Goal: Book appointment/travel/reservation

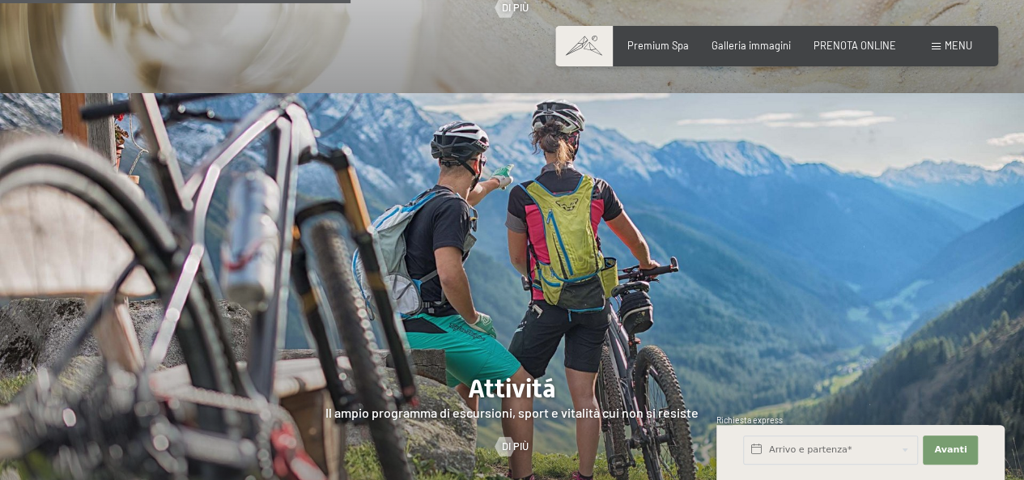
scroll to position [2508, 0]
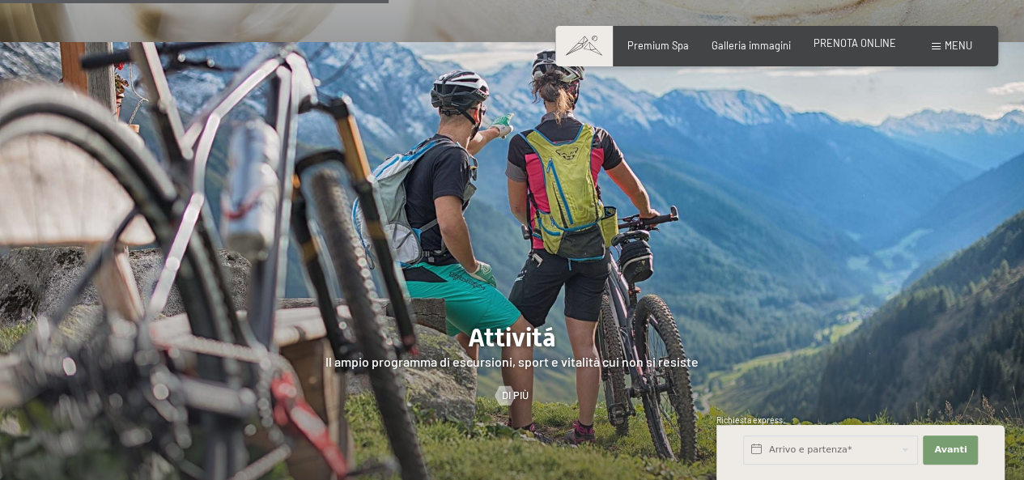
click at [853, 47] on span "PRENOTA ONLINE" at bounding box center [854, 42] width 83 height 13
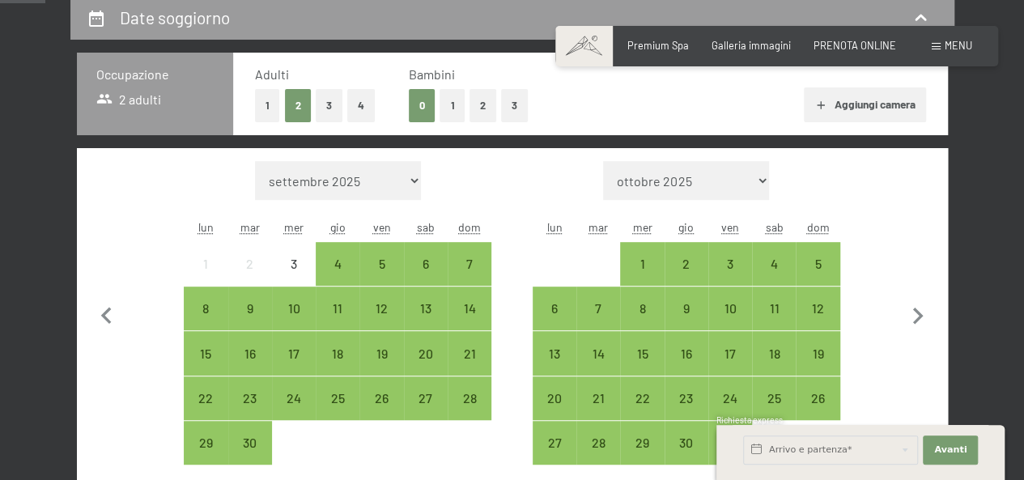
scroll to position [243, 0]
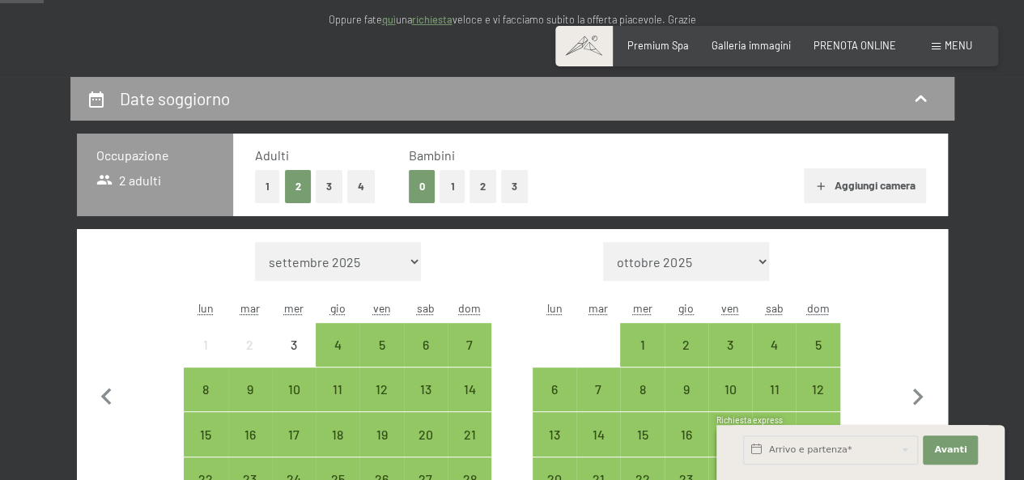
click at [122, 172] on span "2 adulti" at bounding box center [129, 181] width 66 height 18
click at [352, 183] on button "4" at bounding box center [361, 186] width 28 height 33
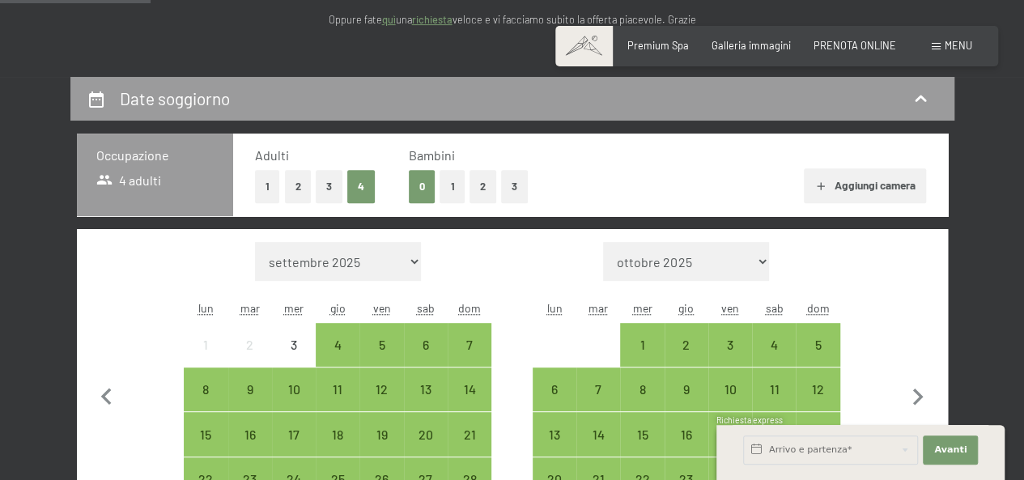
scroll to position [324, 0]
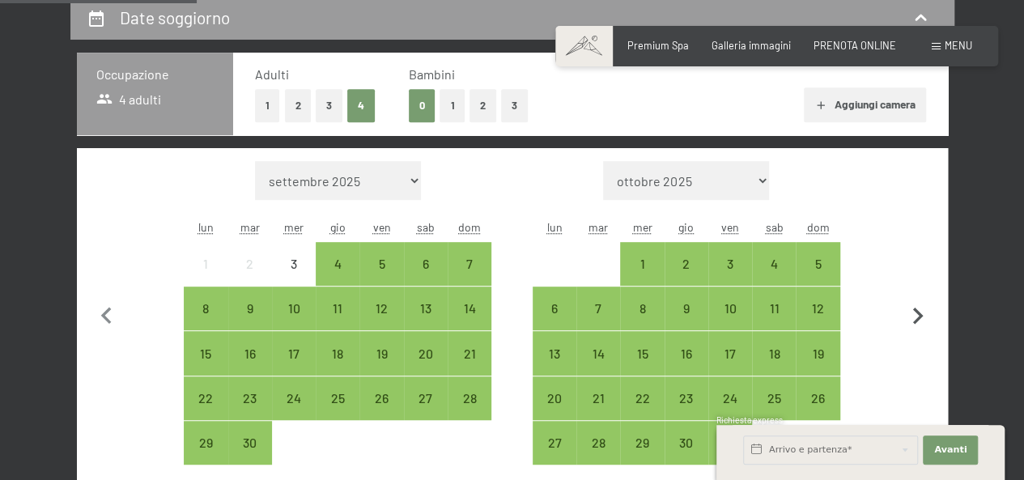
click at [919, 308] on icon "button" at bounding box center [918, 316] width 34 height 34
select select "2025-10-01"
select select "2025-11-01"
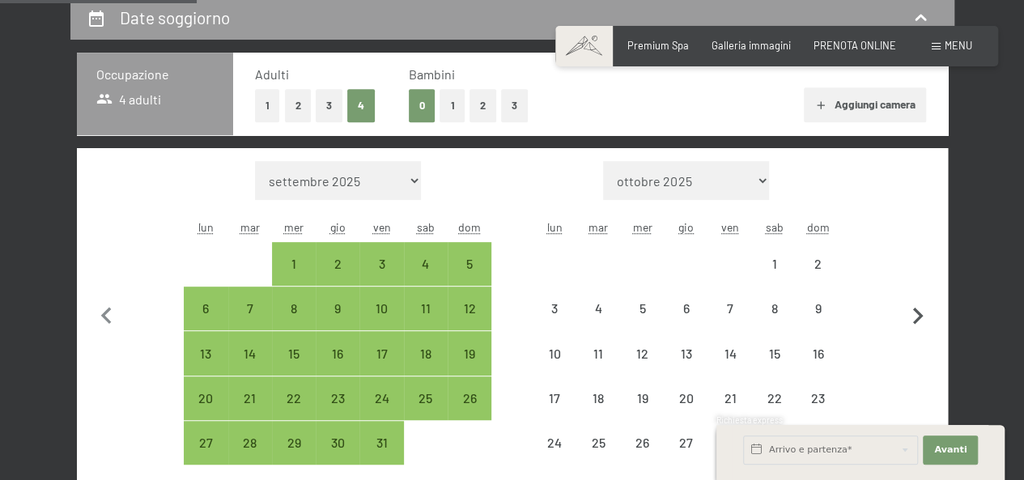
click at [919, 308] on icon "button" at bounding box center [918, 316] width 34 height 34
select select "2025-11-01"
select select "2025-12-01"
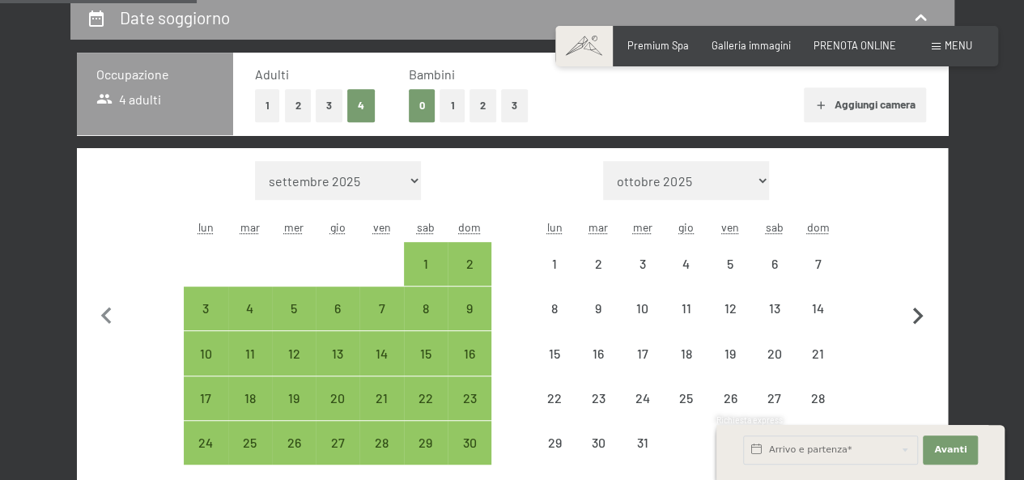
select select "2025-11-01"
select select "2025-12-01"
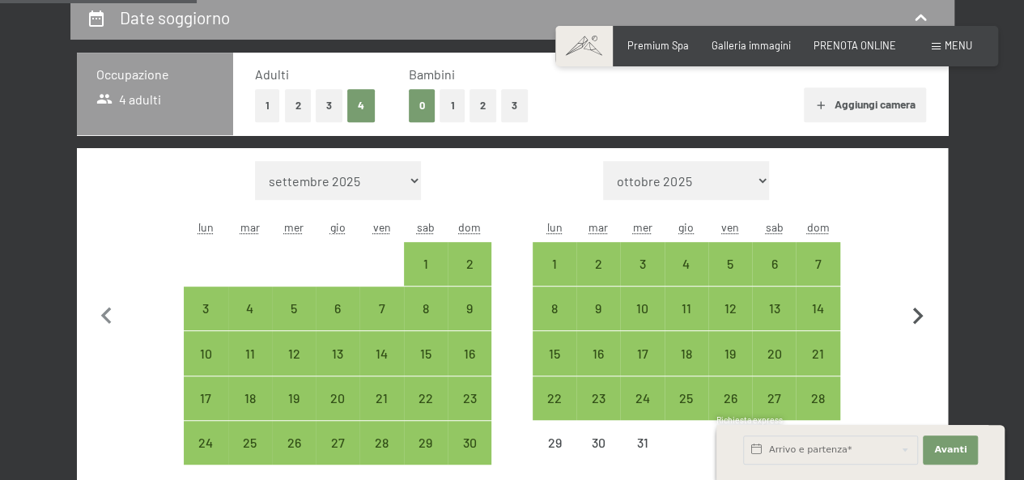
click at [919, 308] on icon "button" at bounding box center [918, 316] width 34 height 34
select select "2025-12-01"
select select "2026-01-01"
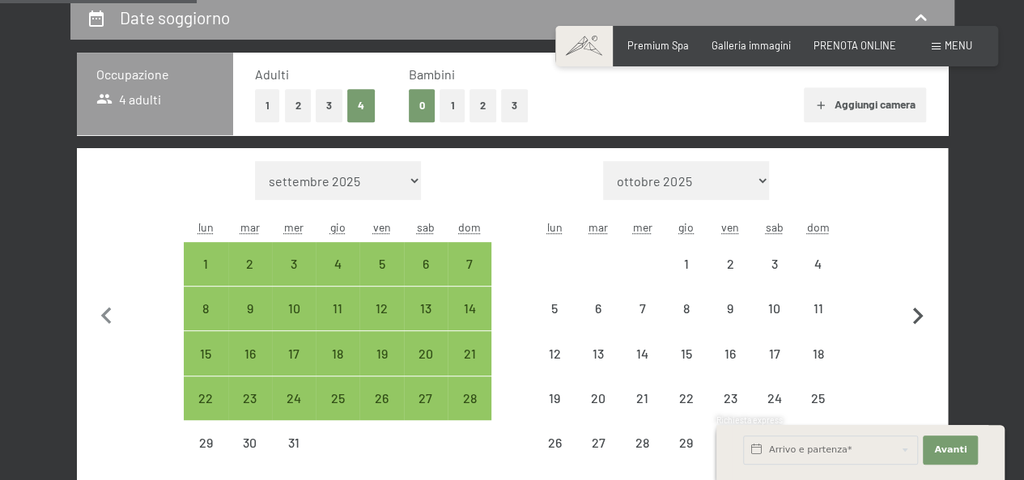
select select "2025-12-01"
select select "2026-01-01"
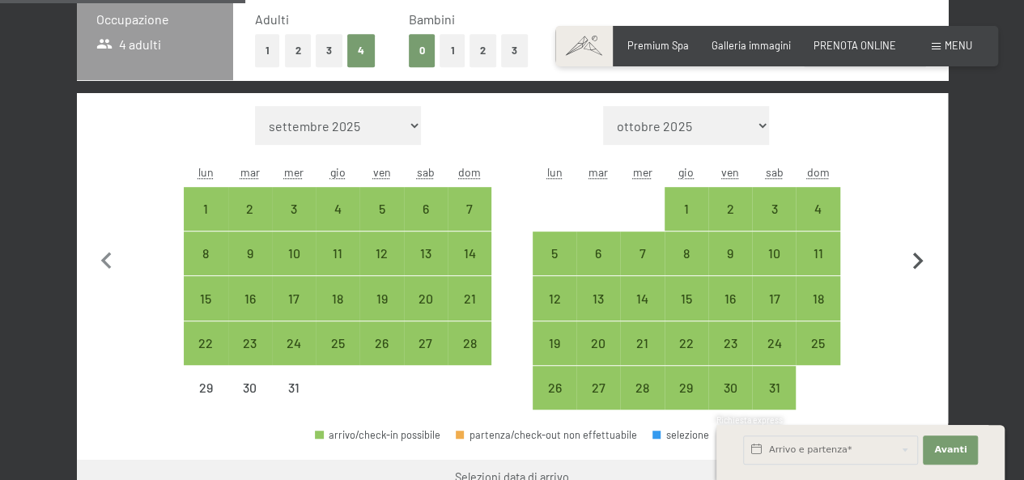
scroll to position [405, 0]
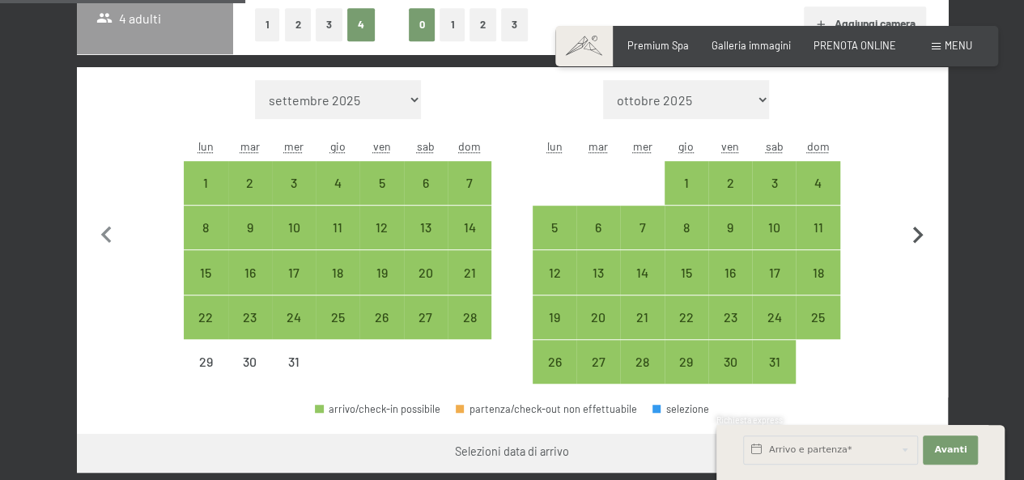
click at [913, 218] on icon "button" at bounding box center [918, 235] width 34 height 34
select select "2026-01-01"
select select "2026-02-01"
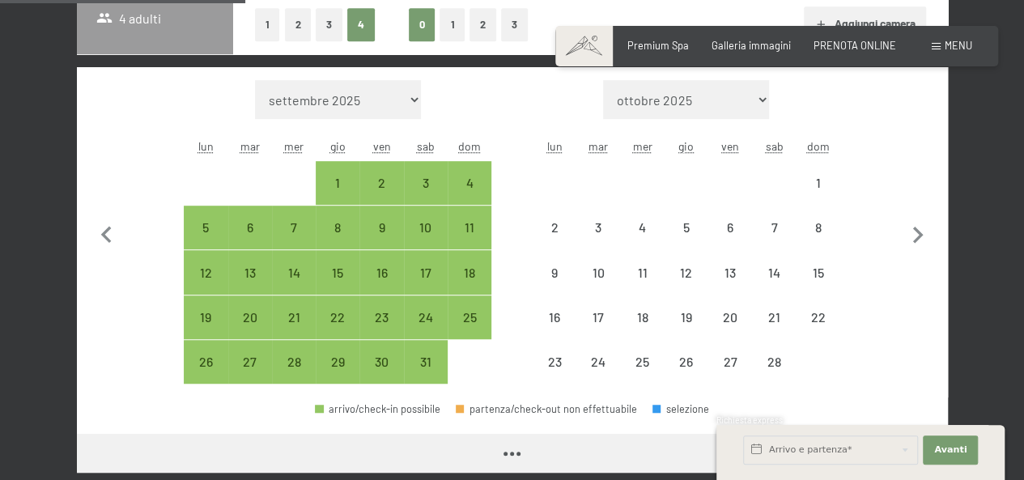
select select "2026-01-01"
select select "2026-02-01"
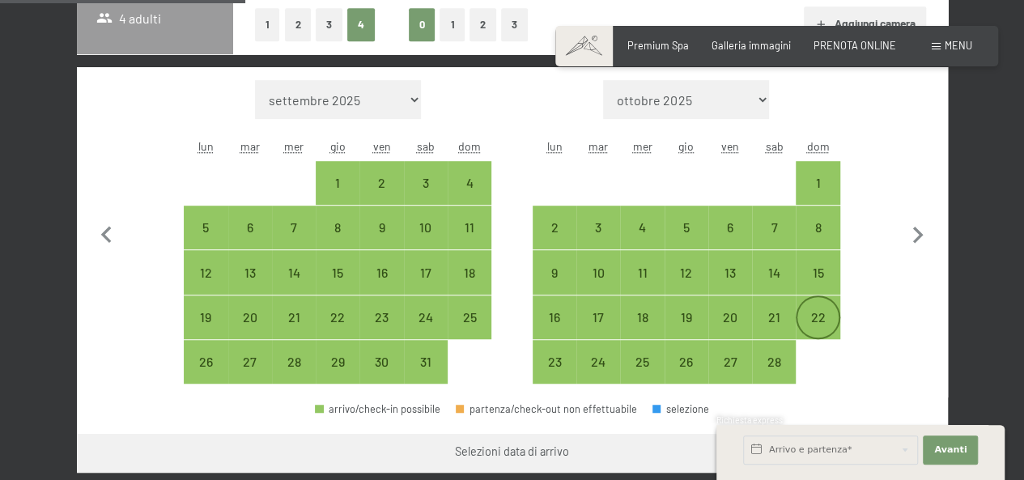
click at [832, 321] on div "22" at bounding box center [817, 331] width 40 height 40
select select "2026-01-01"
select select "2026-02-01"
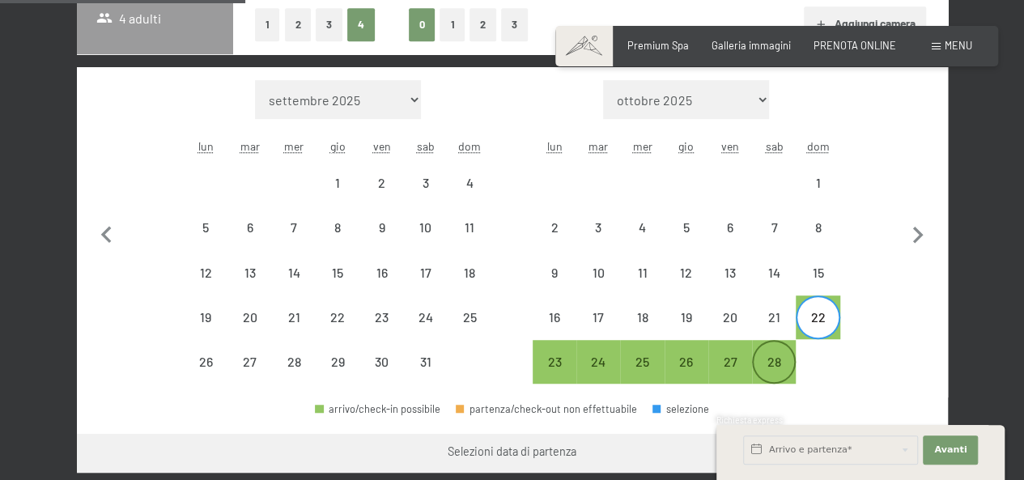
click at [764, 358] on div "28" at bounding box center [773, 375] width 40 height 40
select select "2026-01-01"
select select "2026-02-01"
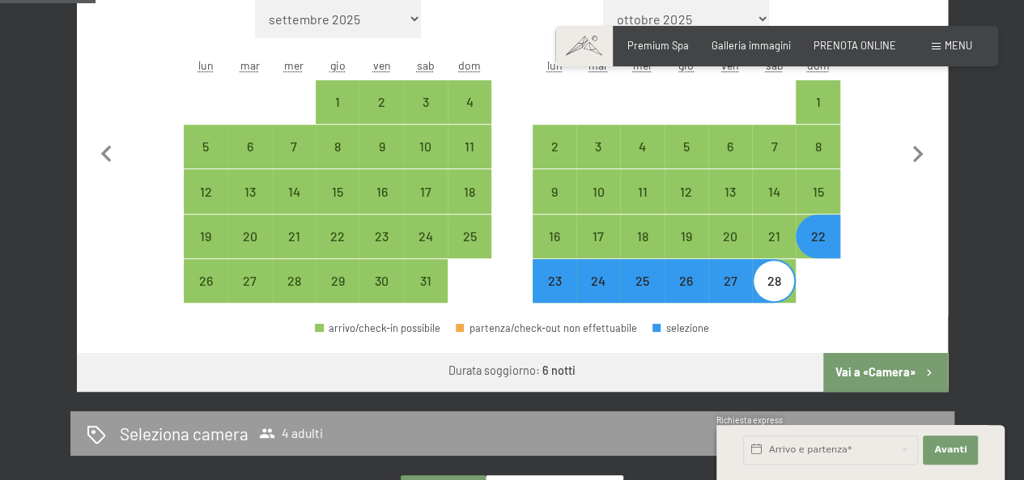
click at [871, 369] on button "Vai a «Camera»" at bounding box center [885, 372] width 124 height 39
select select "2026-01-01"
select select "2026-02-01"
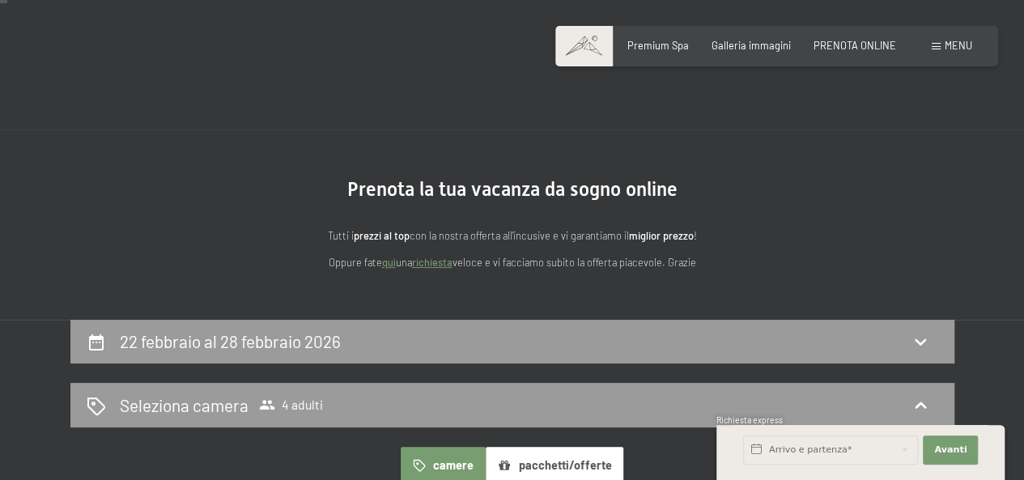
scroll to position [162, 0]
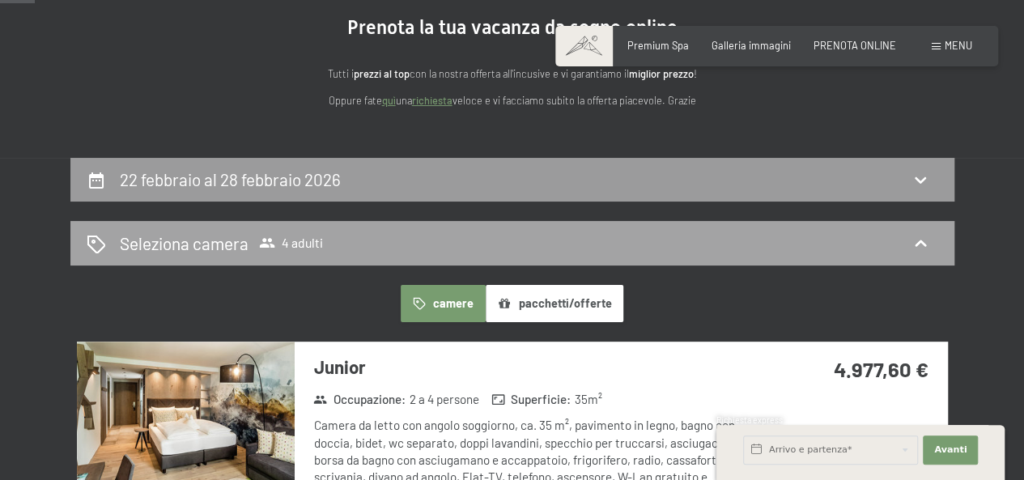
click at [327, 242] on div "Seleziona camera 4 adulti" at bounding box center [512, 242] width 851 height 23
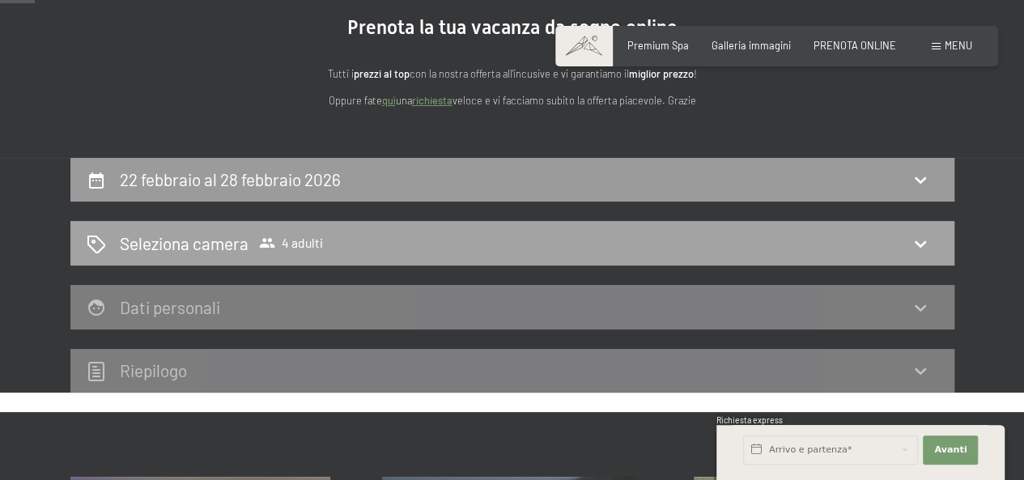
click at [331, 251] on div "Seleziona camera 4 adulti" at bounding box center [512, 242] width 851 height 23
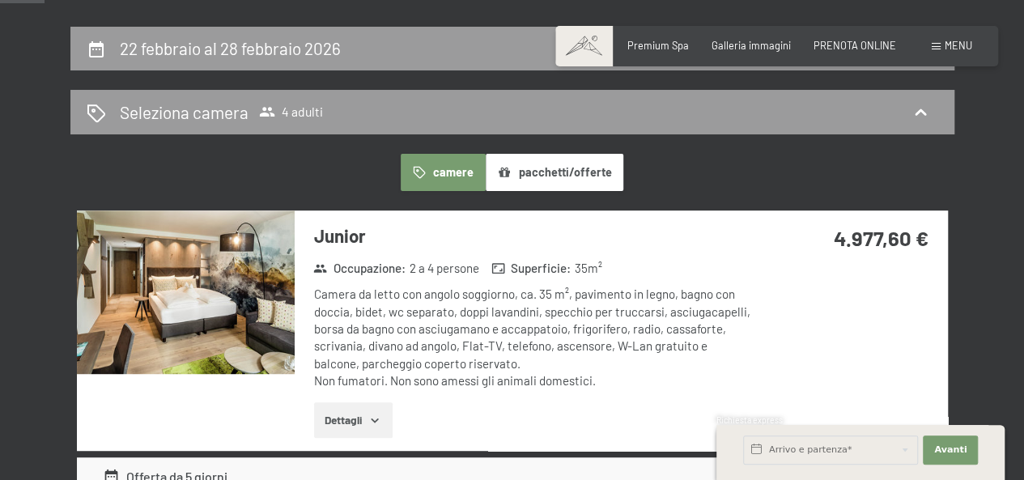
scroll to position [324, 0]
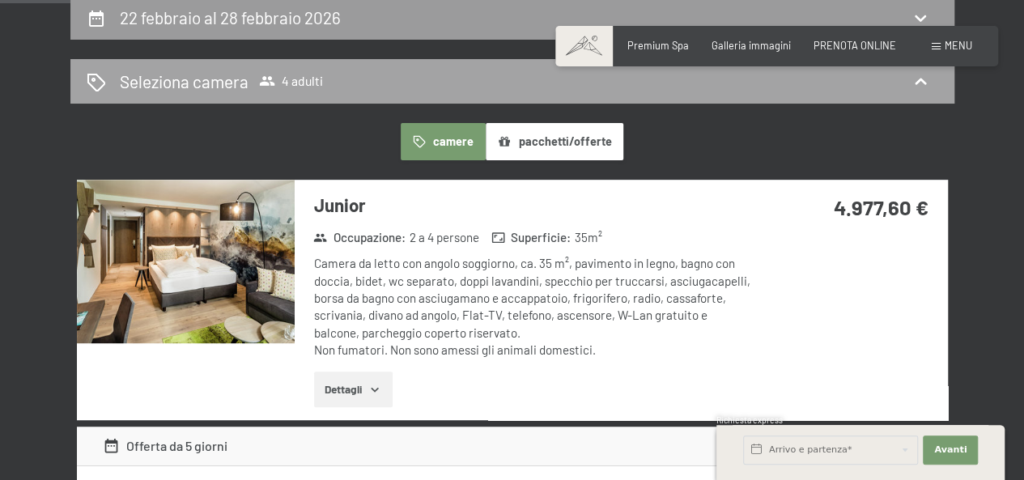
click at [185, 83] on h2 "Seleziona camera" at bounding box center [184, 81] width 129 height 23
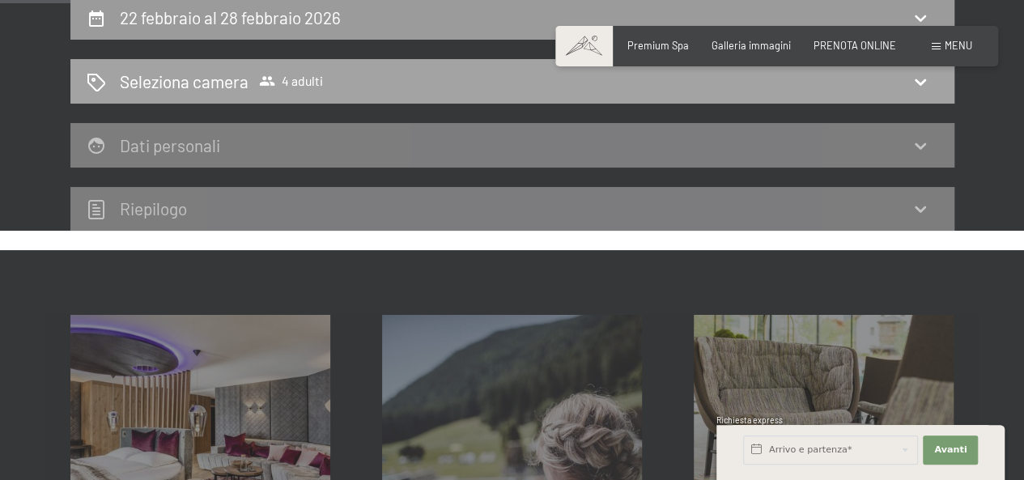
click at [265, 83] on icon at bounding box center [266, 82] width 15 height 10
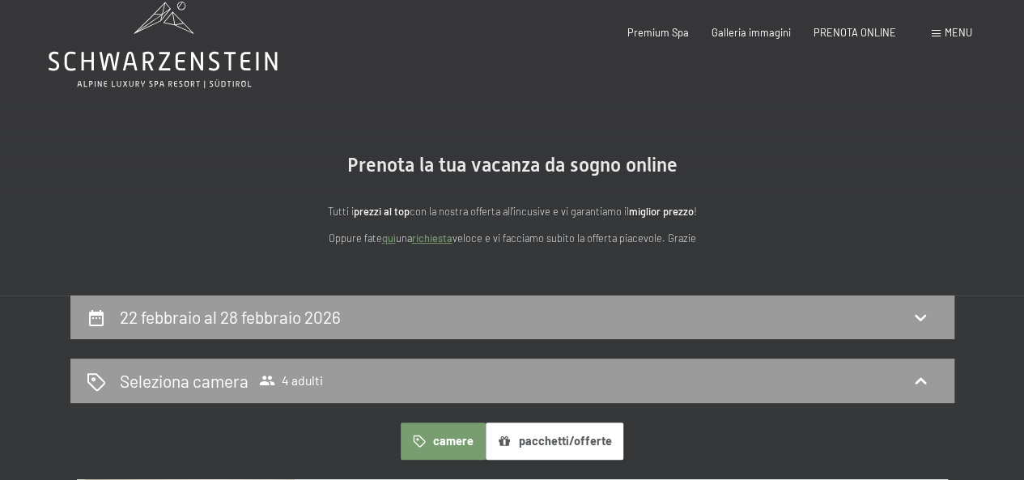
scroll to position [0, 0]
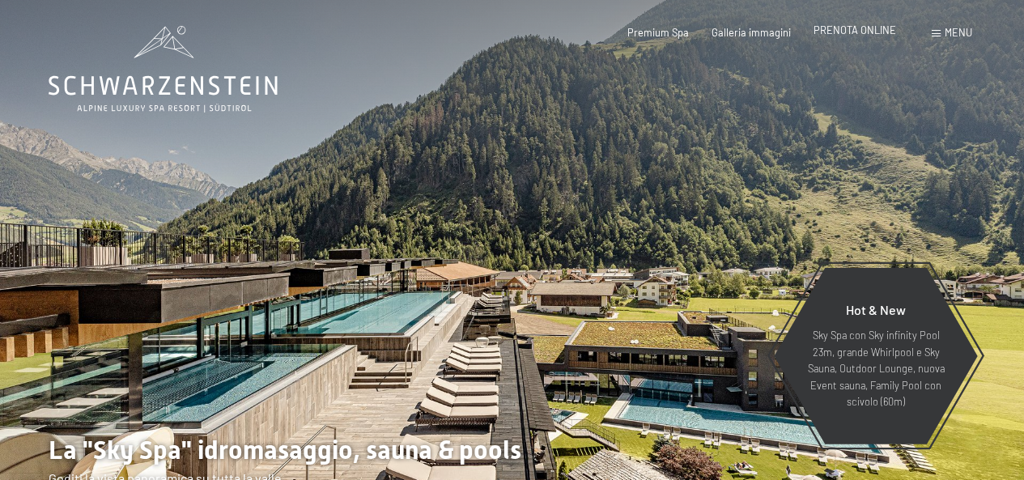
click at [854, 40] on div "Premium Spa Galleria immagini PRENOTA ONLINE" at bounding box center [749, 33] width 337 height 15
click at [869, 32] on span "PRENOTA ONLINE" at bounding box center [854, 29] width 83 height 13
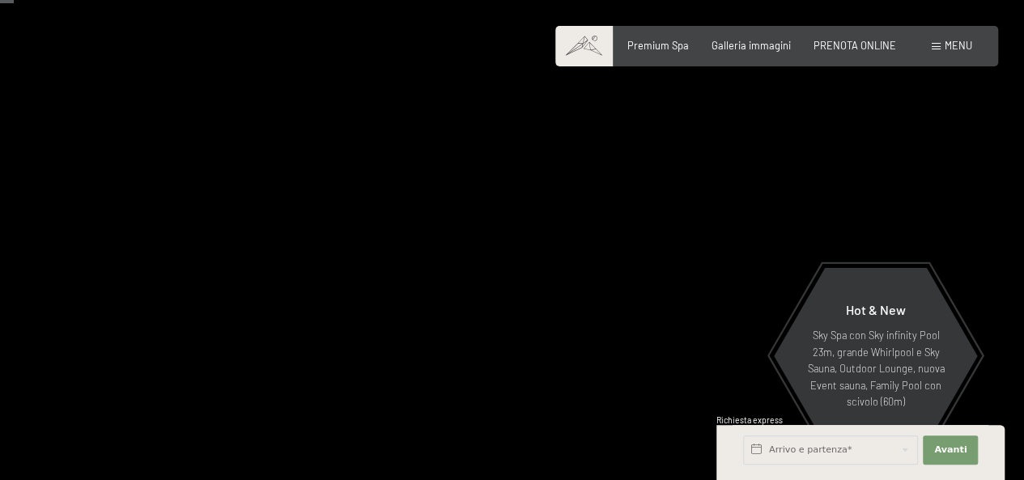
scroll to position [162, 0]
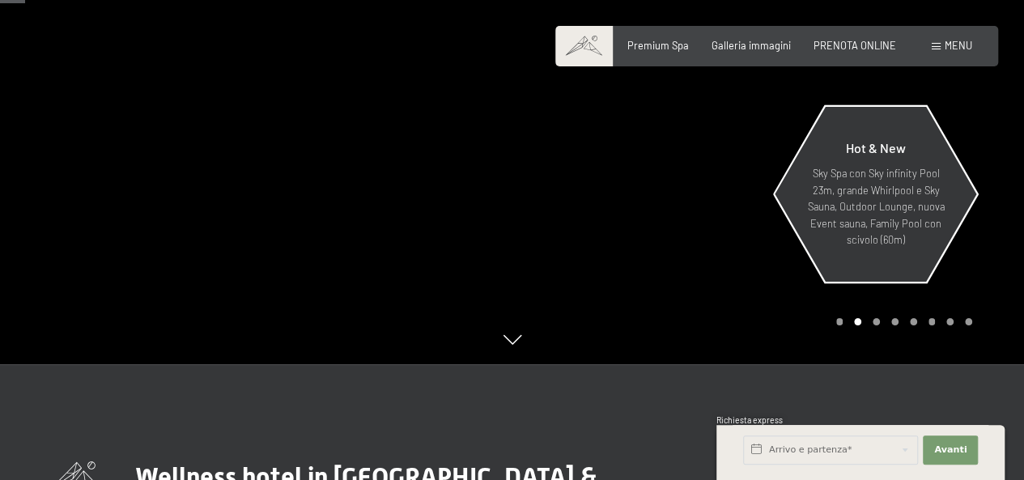
click at [909, 193] on p "Sky Spa con Sky infinity Pool 23m, grande Whirlpool e Sky Sauna, Outdoor Lounge…" at bounding box center [875, 206] width 141 height 83
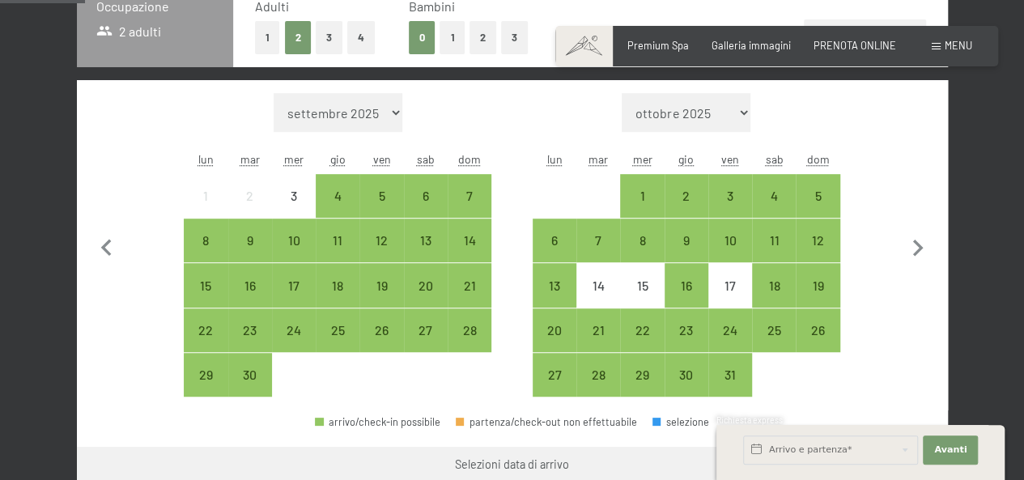
scroll to position [485, 0]
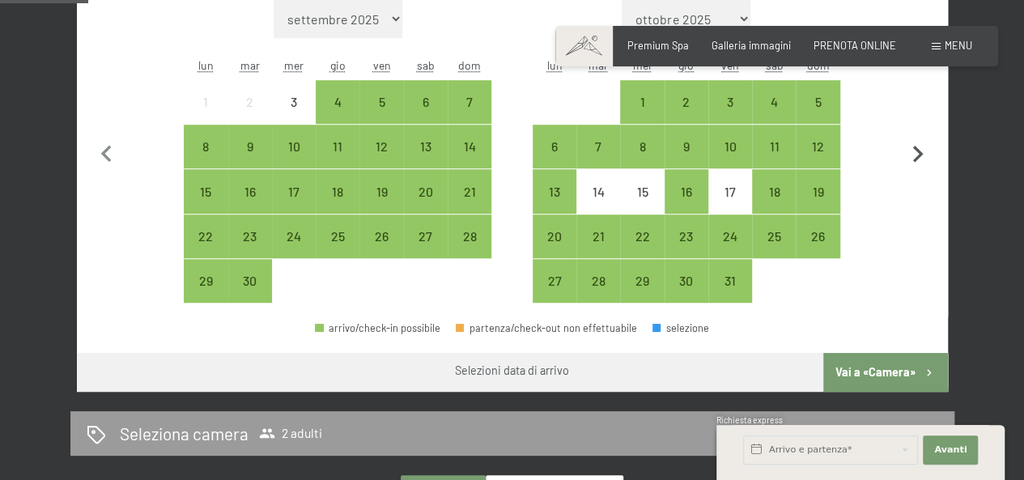
click at [923, 142] on icon "button" at bounding box center [918, 155] width 34 height 34
select select "[DATE]"
select select "2025-11-01"
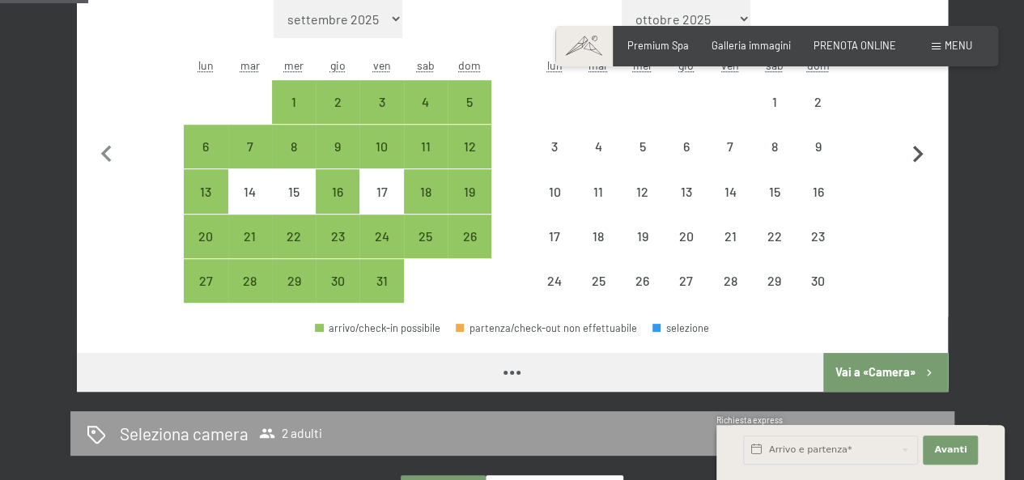
select select "2025-10-01"
select select "2025-11-01"
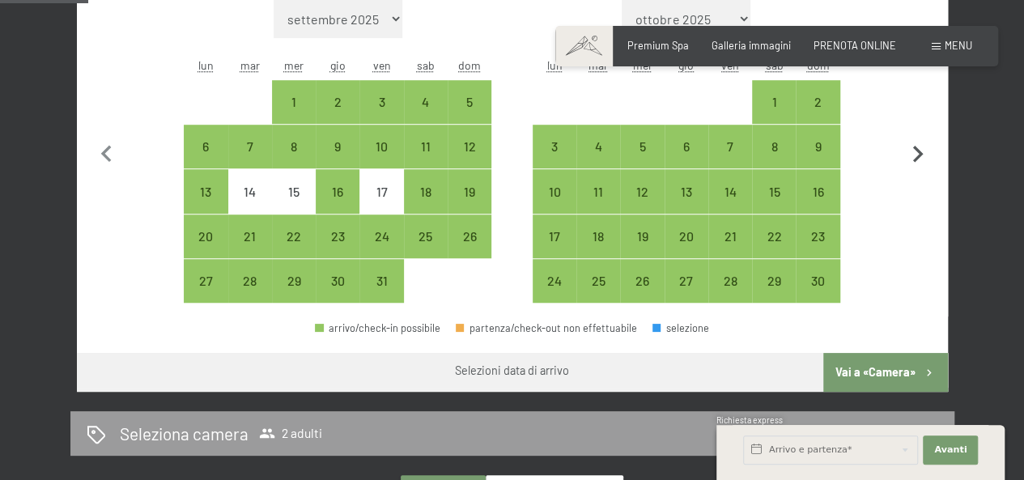
click at [923, 142] on icon "button" at bounding box center [918, 155] width 34 height 34
select select "2025-11-01"
select select "2025-12-01"
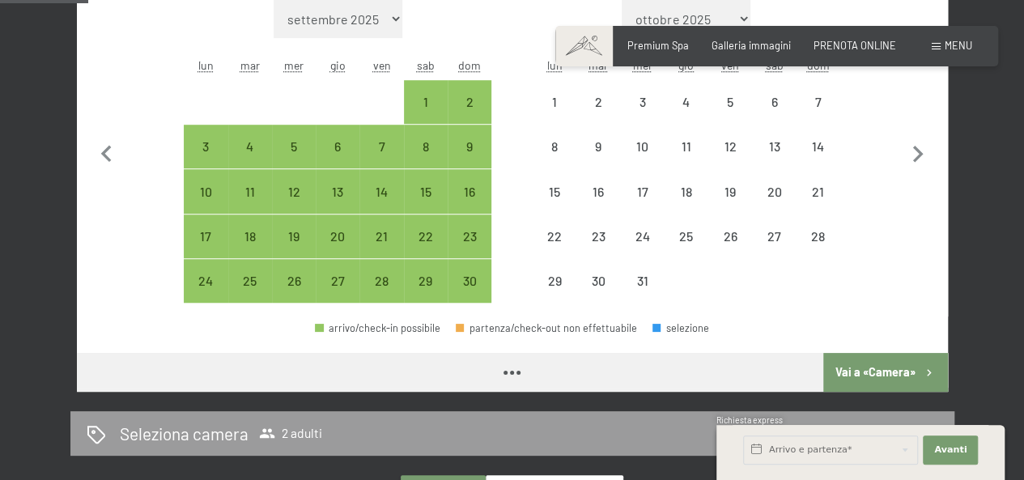
select select "2025-11-01"
select select "2025-12-01"
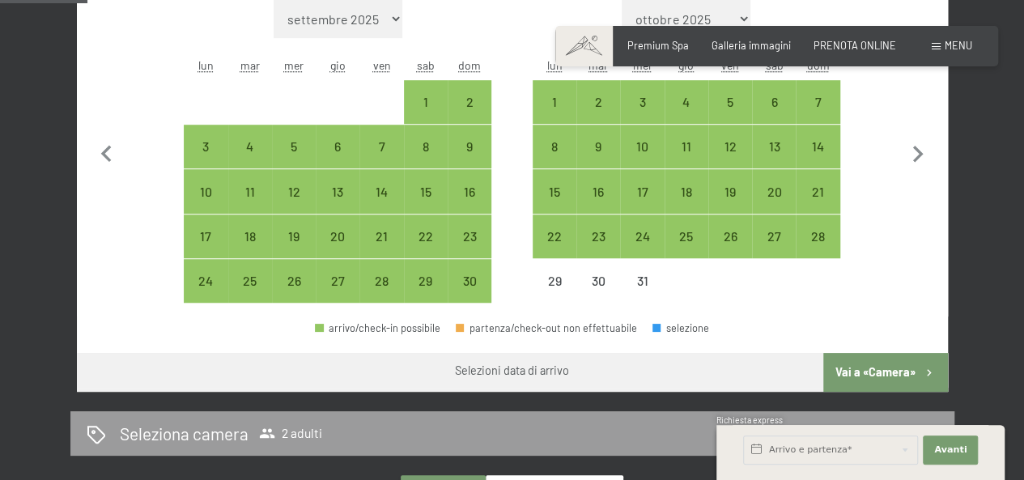
scroll to position [405, 0]
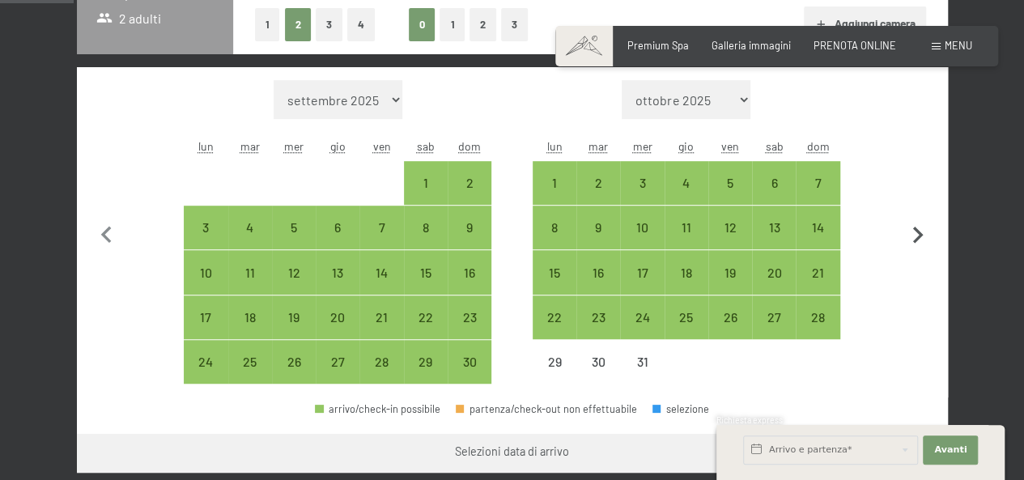
click at [903, 235] on icon "button" at bounding box center [918, 235] width 34 height 34
select select "2025-12-01"
select select "2026-01-01"
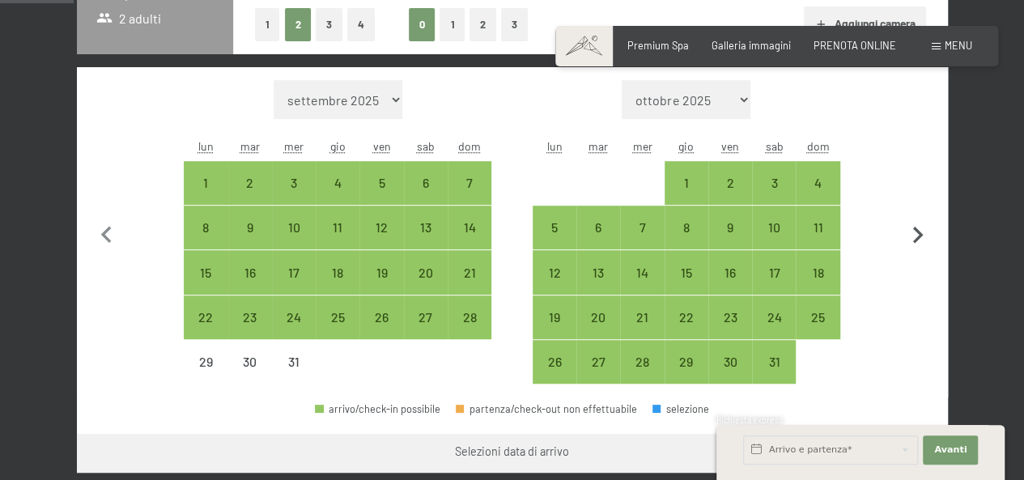
click at [903, 235] on icon "button" at bounding box center [918, 235] width 34 height 34
select select "2026-01-01"
select select "2026-02-01"
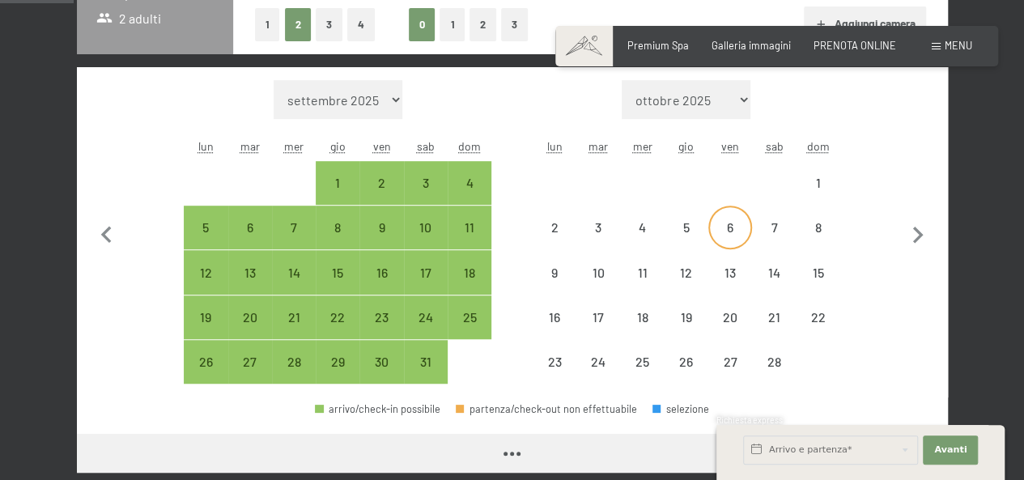
select select "2026-01-01"
select select "2026-02-01"
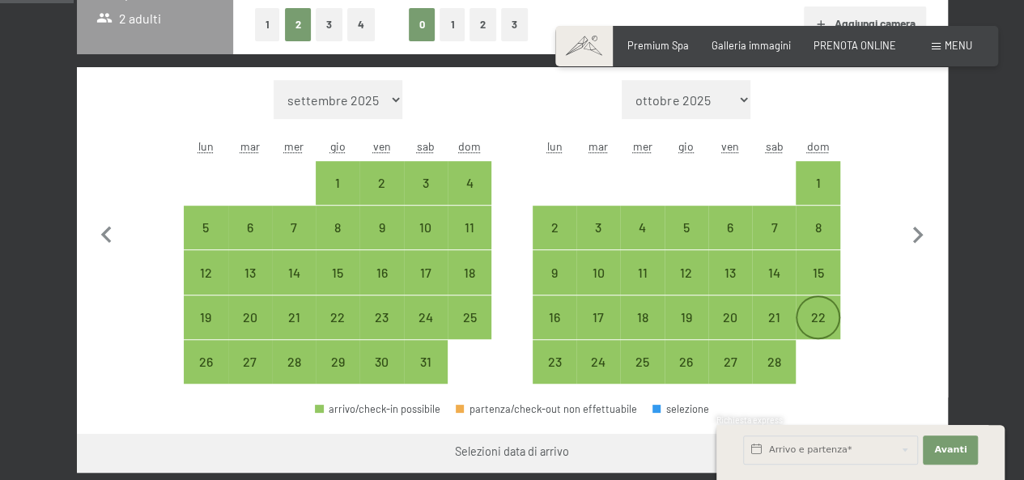
click at [811, 302] on div "22" at bounding box center [817, 317] width 40 height 40
select select "2026-01-01"
select select "2026-02-01"
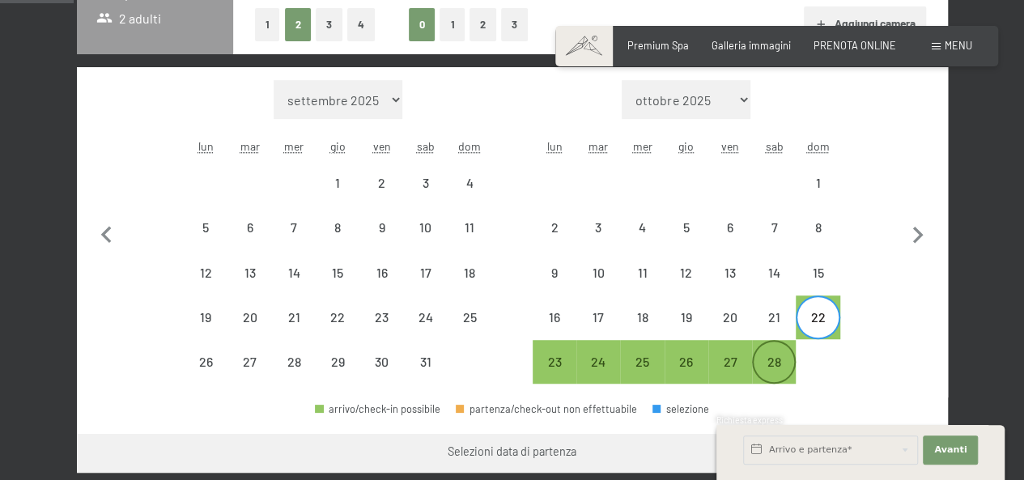
click at [767, 363] on div "28" at bounding box center [773, 375] width 40 height 40
select select "2026-01-01"
select select "2026-02-01"
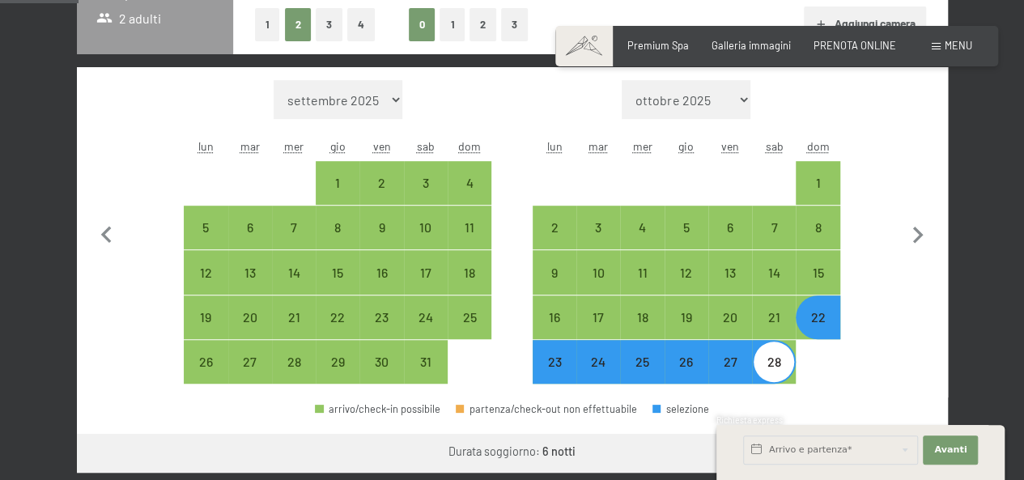
scroll to position [485, 0]
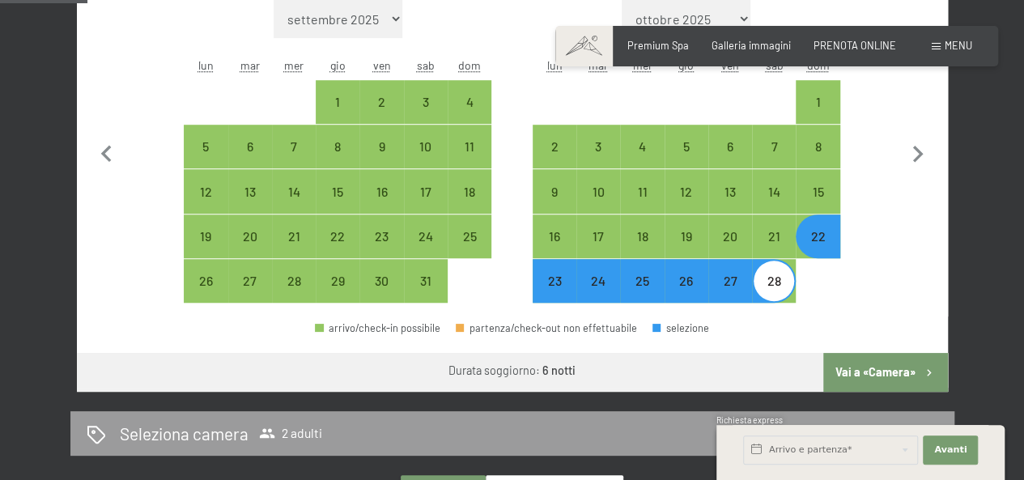
click at [876, 358] on button "Vai a «Camera»" at bounding box center [885, 372] width 124 height 39
select select "2026-01-01"
select select "2026-02-01"
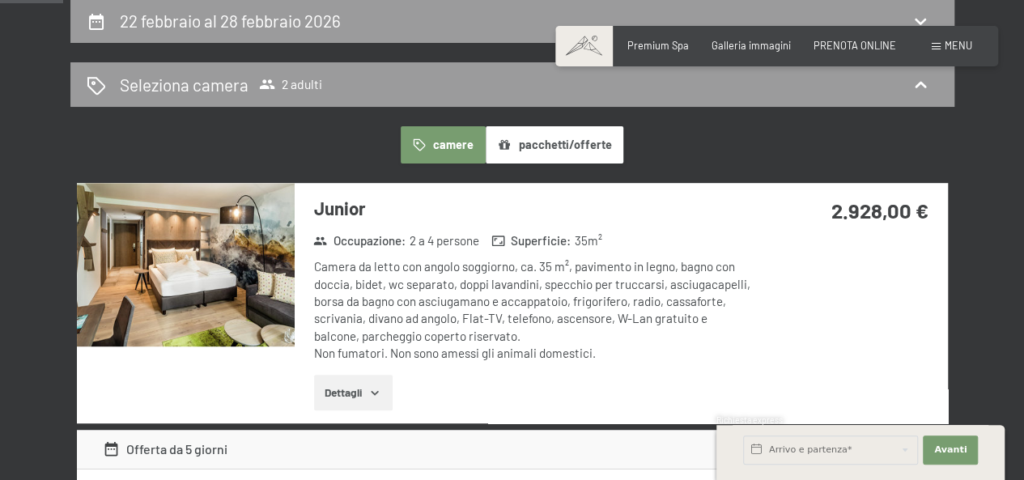
scroll to position [319, 0]
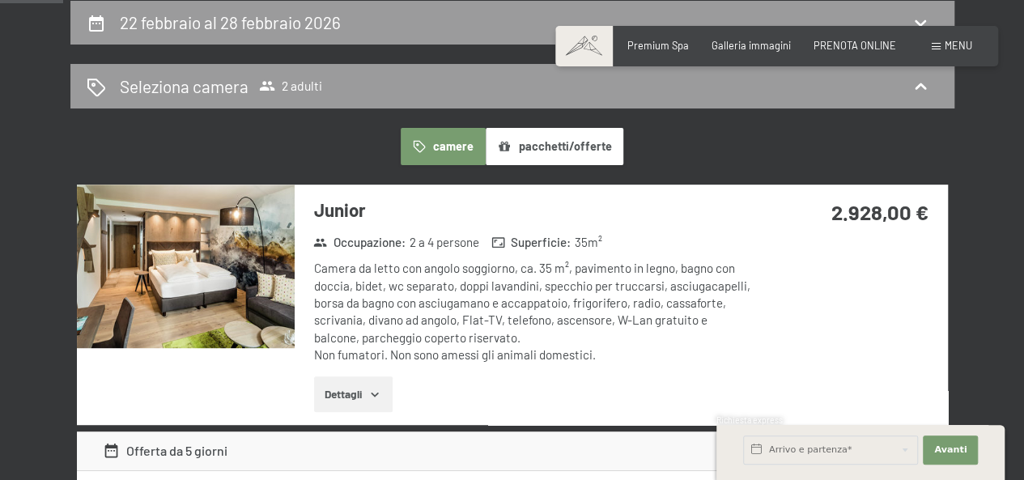
click at [234, 264] on img at bounding box center [186, 265] width 218 height 163
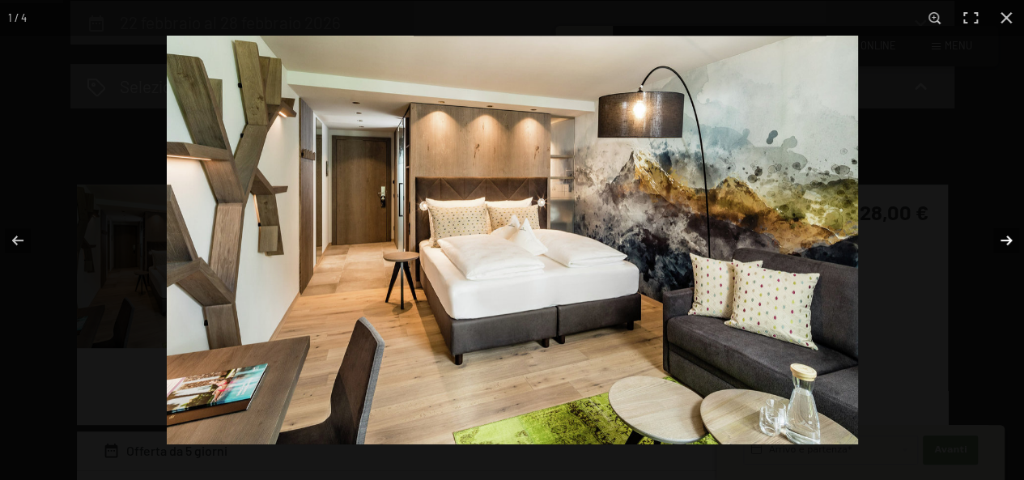
click at [1013, 240] on button "button" at bounding box center [995, 240] width 57 height 81
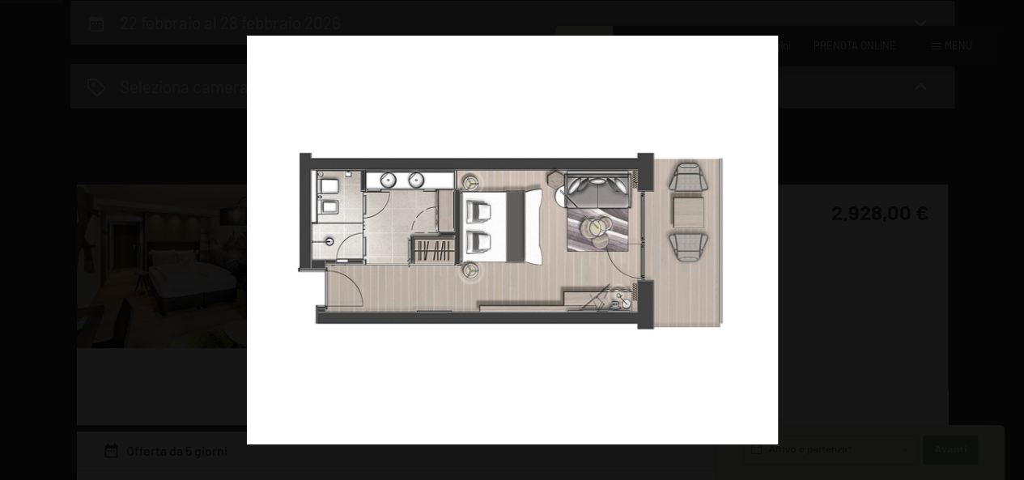
click at [1013, 240] on button "button" at bounding box center [995, 240] width 57 height 81
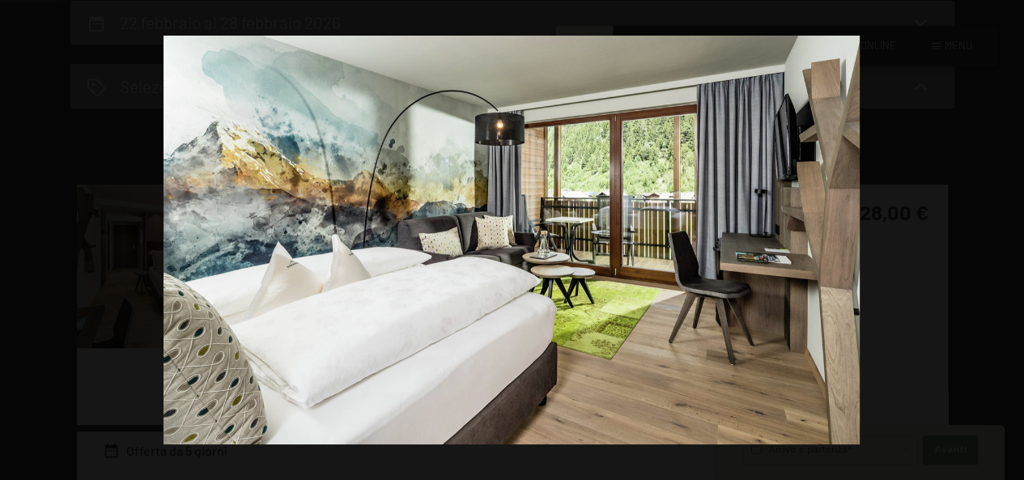
click at [1013, 240] on button "button" at bounding box center [995, 240] width 57 height 81
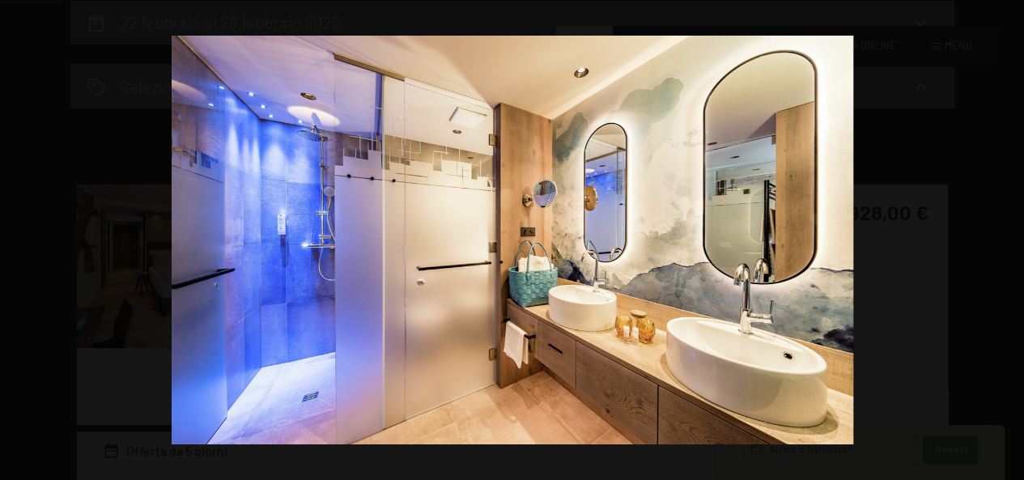
click at [1013, 240] on button "button" at bounding box center [995, 240] width 57 height 81
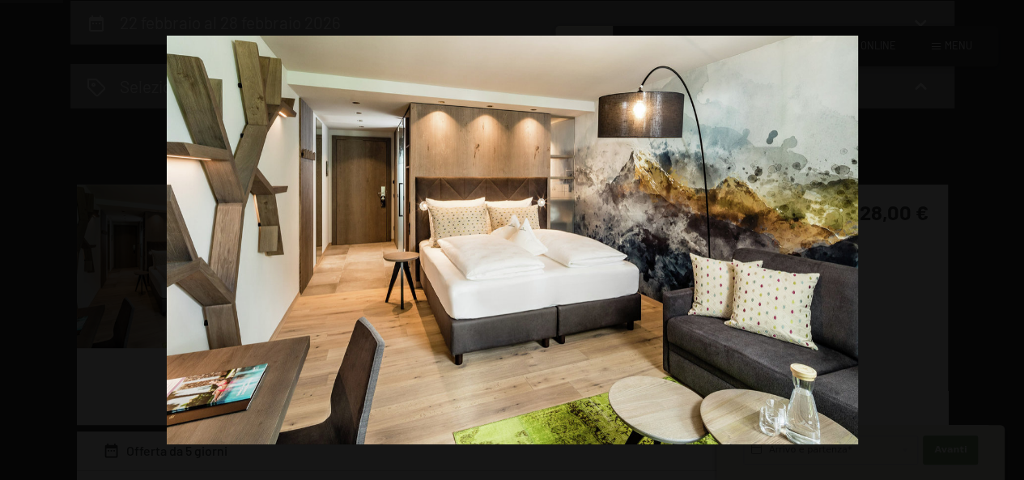
click at [1013, 240] on button "button" at bounding box center [995, 240] width 57 height 81
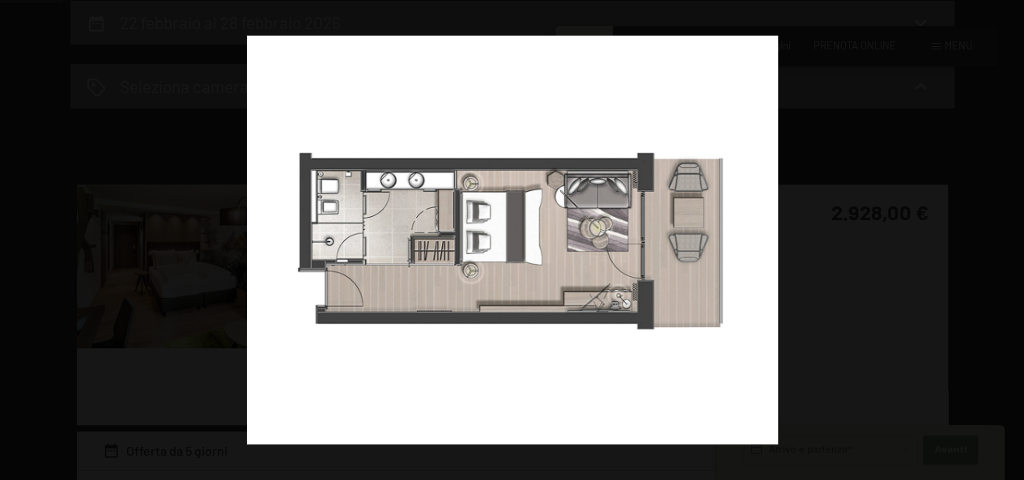
click at [1013, 240] on button "button" at bounding box center [995, 240] width 57 height 81
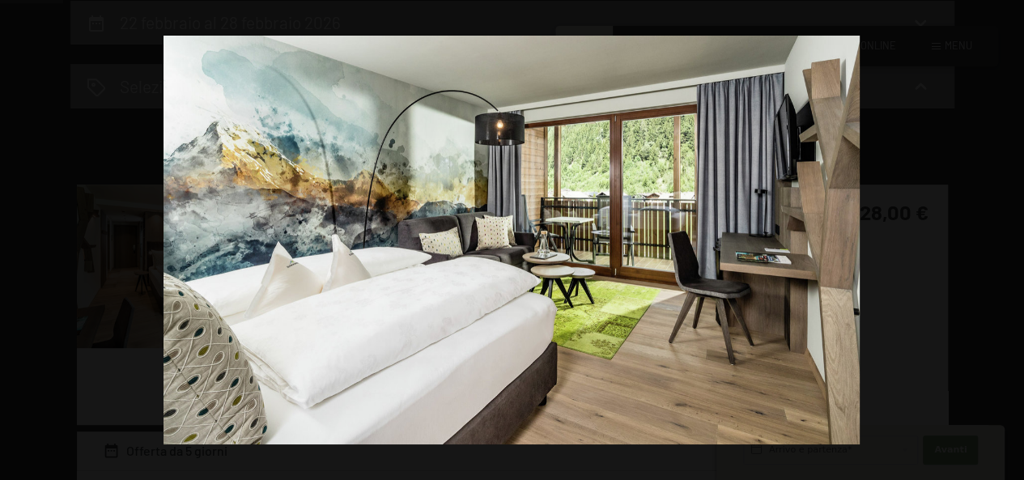
click at [1013, 240] on button "button" at bounding box center [995, 240] width 57 height 81
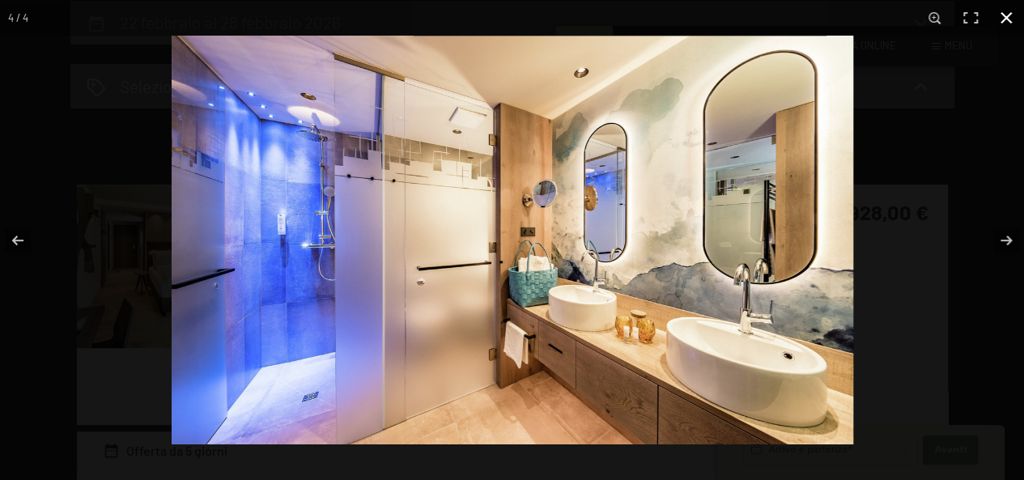
click at [1002, 16] on button "button" at bounding box center [1006, 18] width 36 height 36
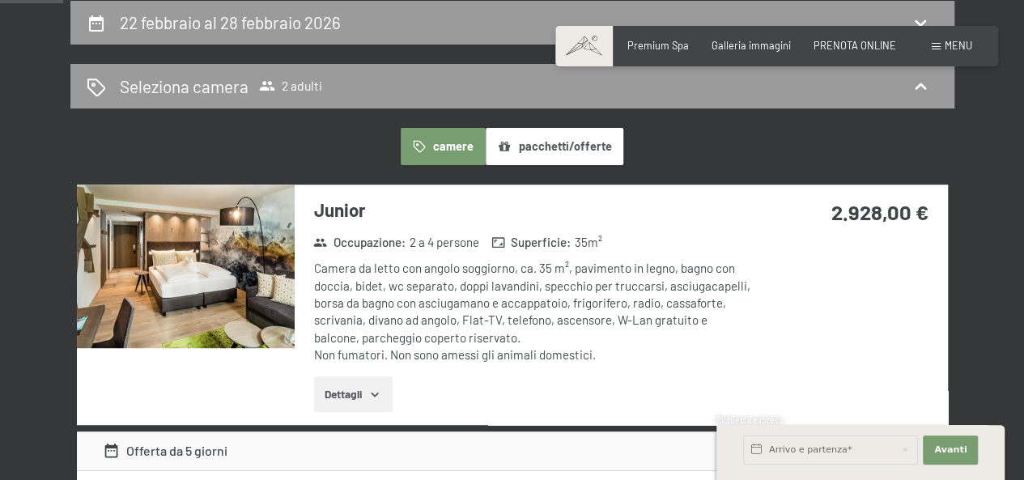
click at [371, 394] on icon "button" at bounding box center [374, 394] width 13 height 13
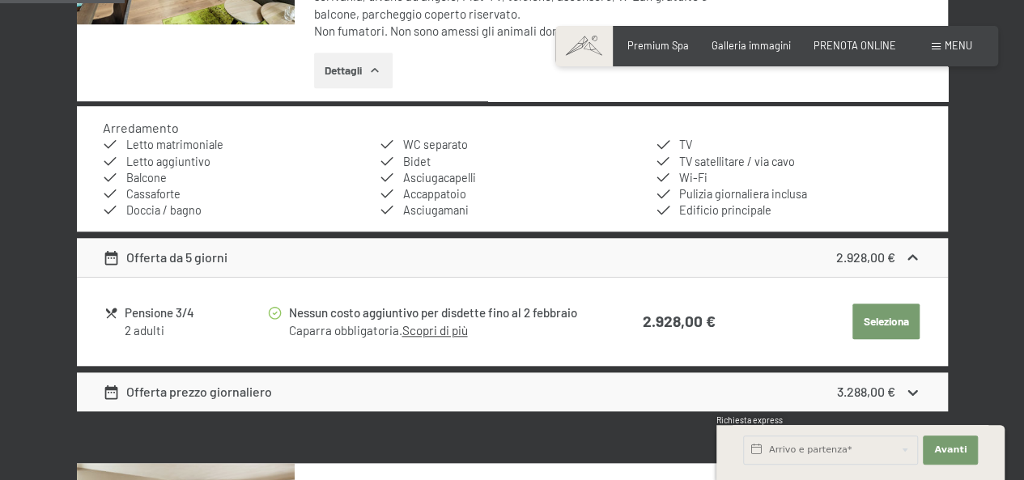
scroll to position [723, 0]
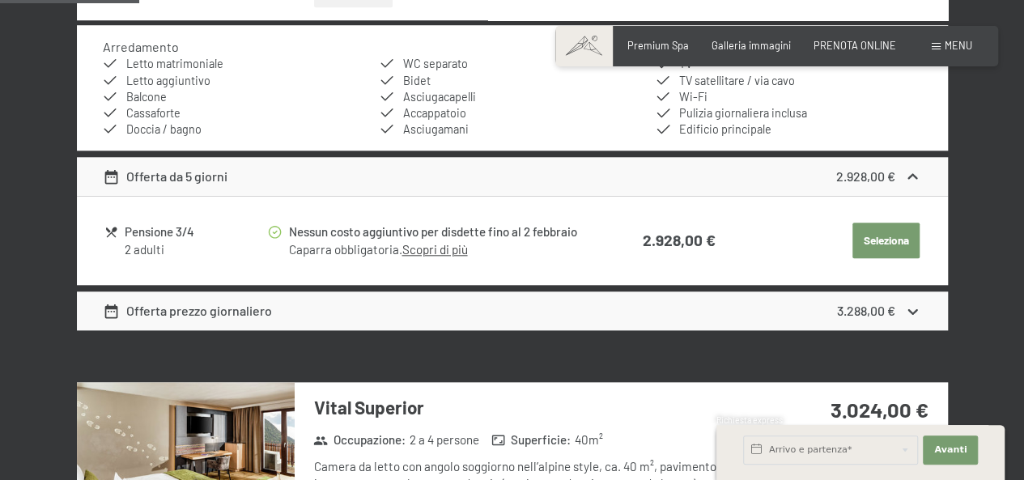
click at [372, 303] on div "Offerta prezzo giornaliero 3.288,00 €" at bounding box center [512, 310] width 871 height 39
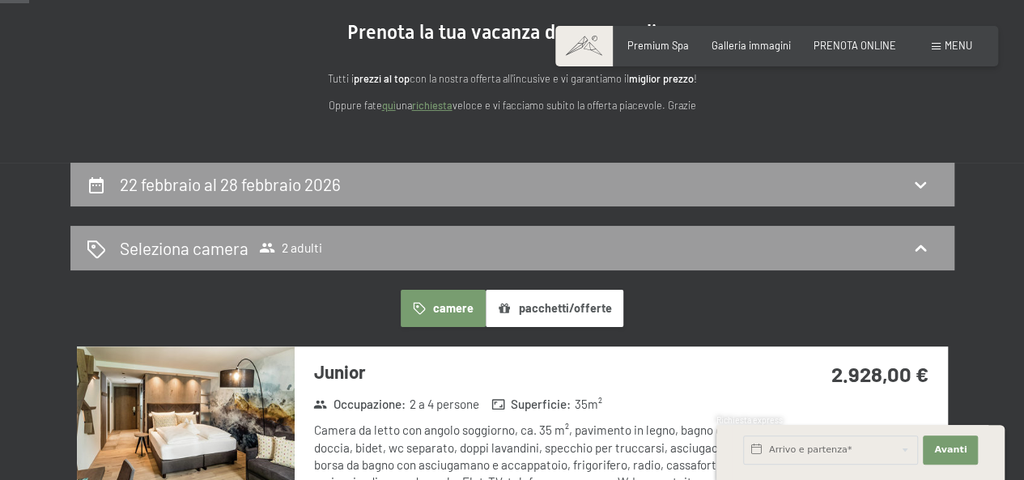
scroll to position [0, 0]
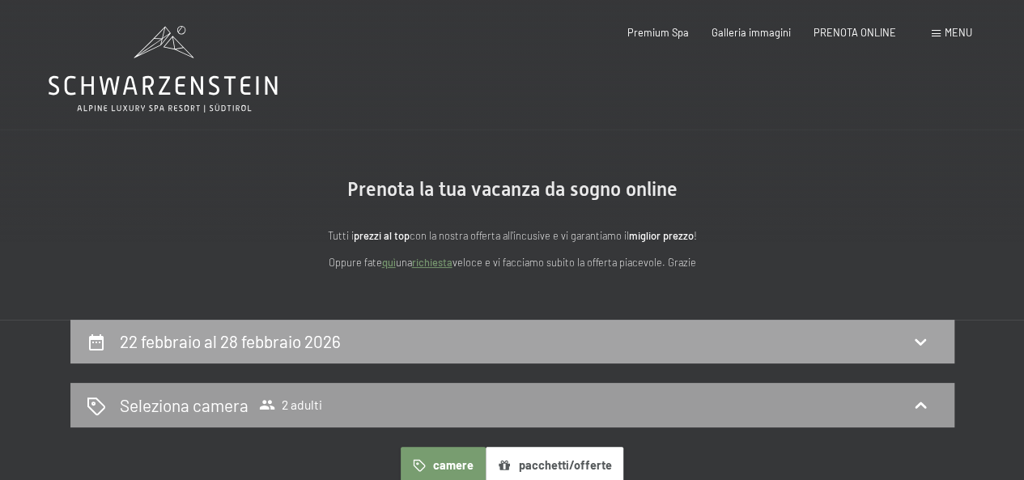
click at [336, 333] on h2 "22 febbraio al 28 febbraio 2026" at bounding box center [230, 341] width 221 height 20
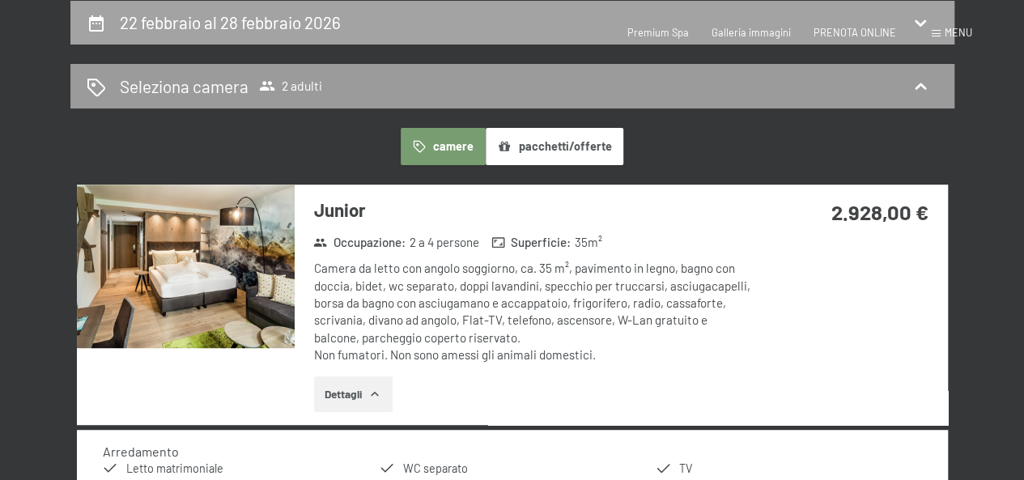
select select "2026-01-01"
select select "2026-02-01"
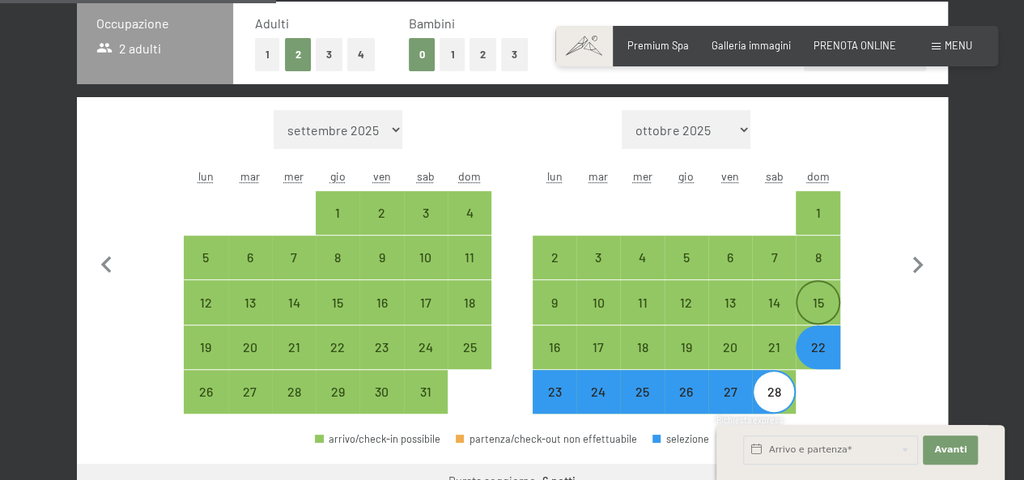
scroll to position [400, 0]
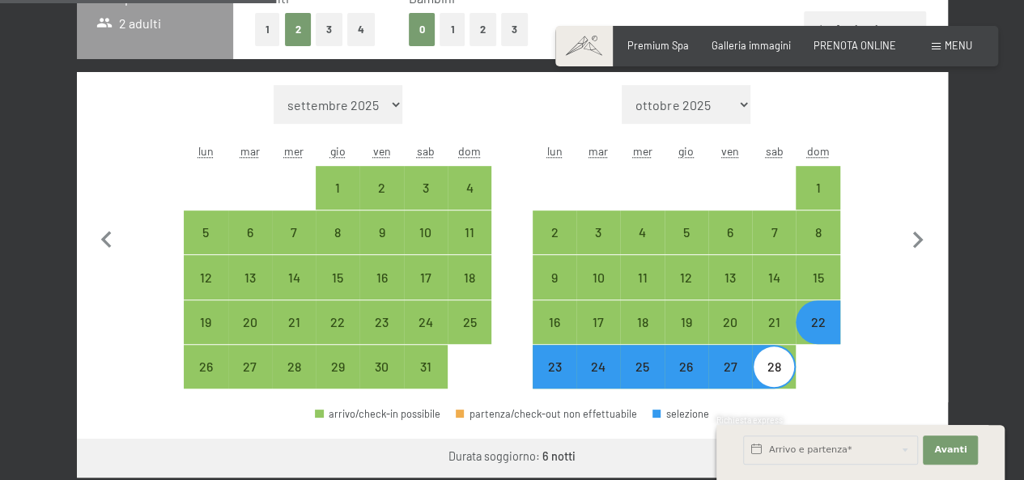
click at [826, 318] on div "22" at bounding box center [817, 336] width 40 height 40
select select "2026-01-01"
select select "2026-02-01"
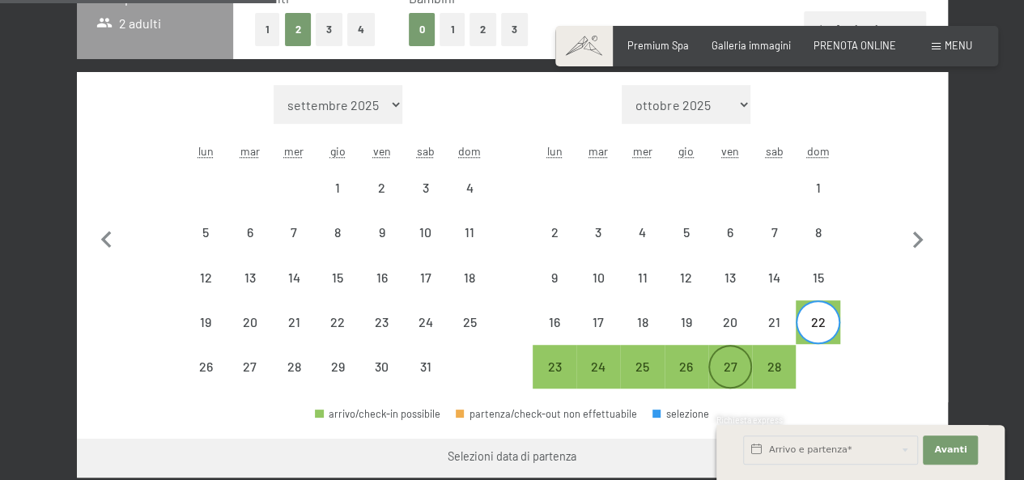
click at [727, 362] on div "27" at bounding box center [730, 380] width 40 height 40
select select "2026-01-01"
select select "2026-02-01"
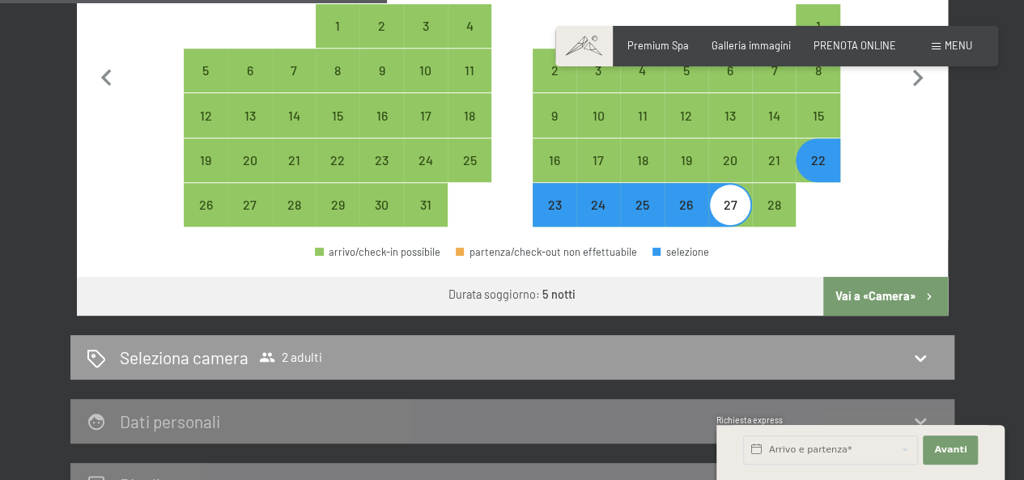
click at [889, 286] on button "Vai a «Camera»" at bounding box center [885, 296] width 124 height 39
select select "2026-01-01"
select select "2026-02-01"
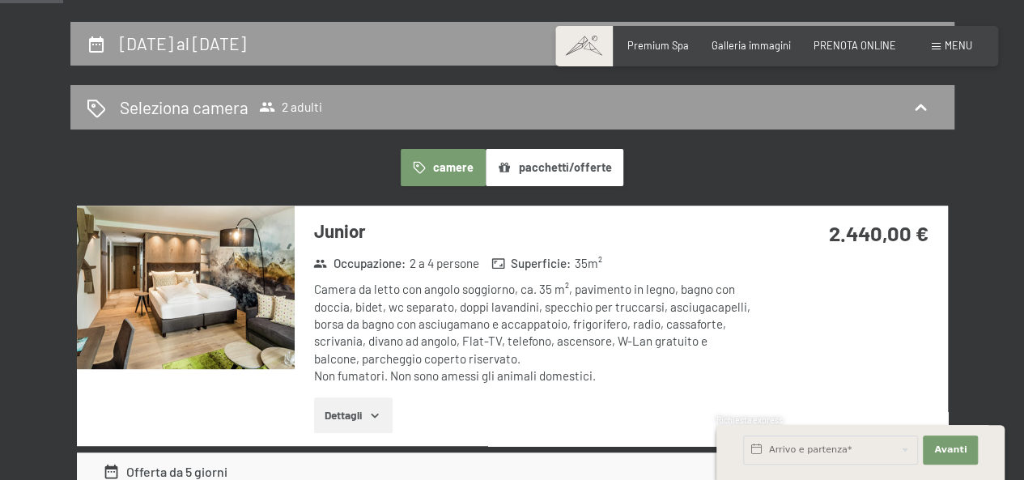
scroll to position [324, 0]
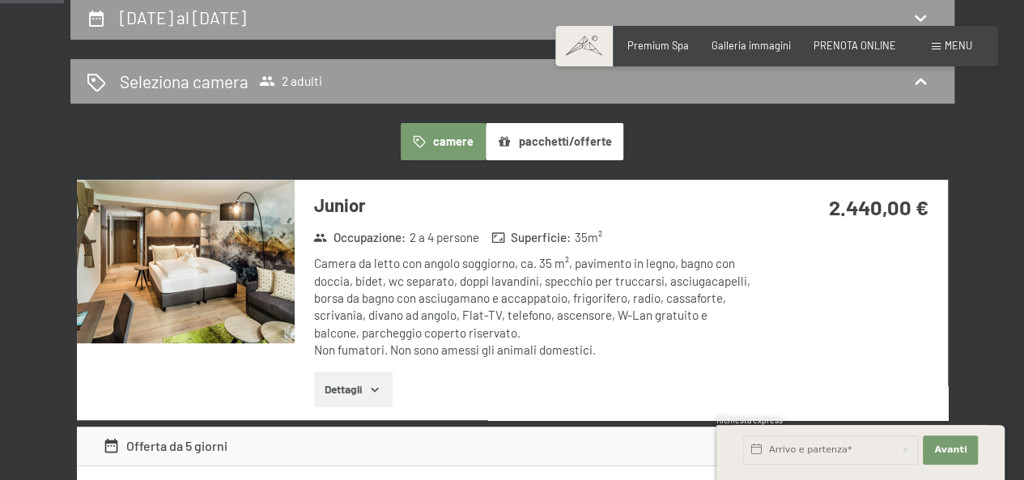
click at [569, 149] on button "pacchetti/offerte" at bounding box center [554, 141] width 138 height 37
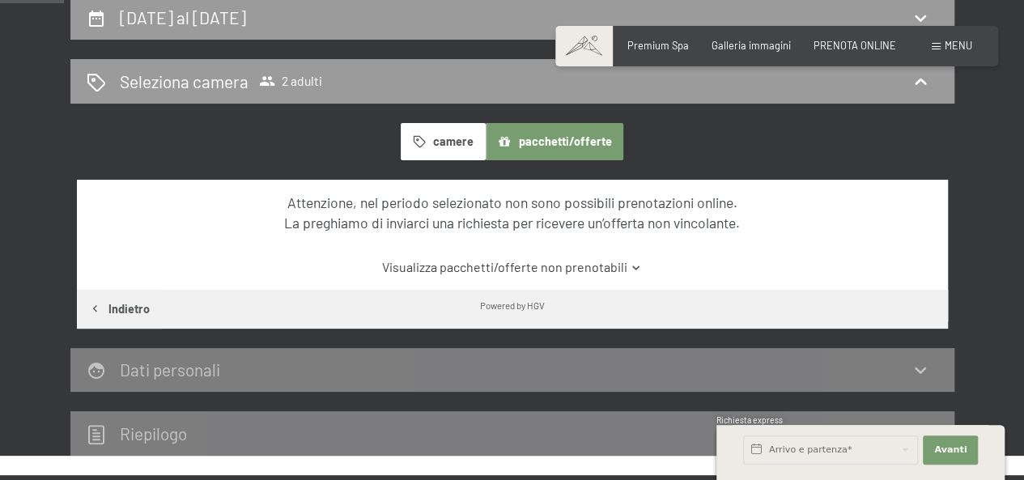
click at [555, 268] on link "Visualizza pacchetti/offerte non prenotabili" at bounding box center [512, 267] width 818 height 18
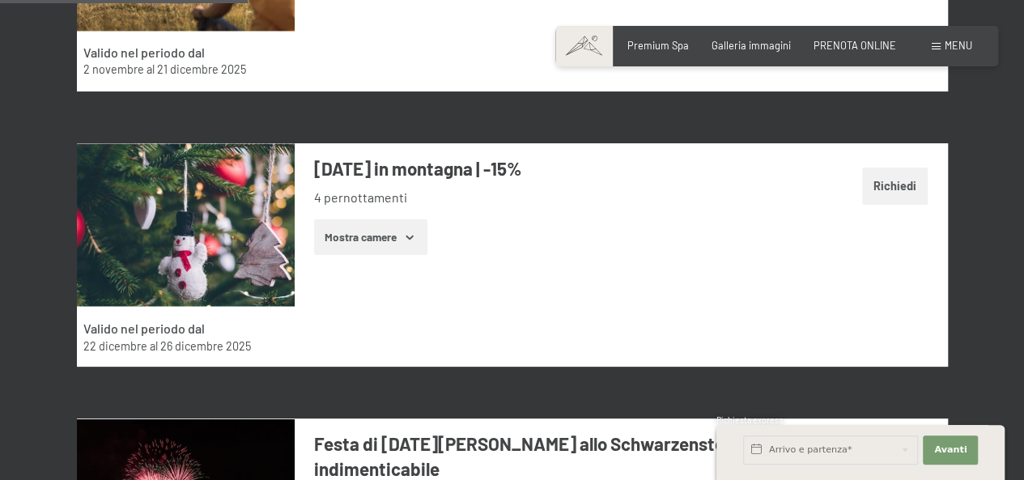
scroll to position [1376, 0]
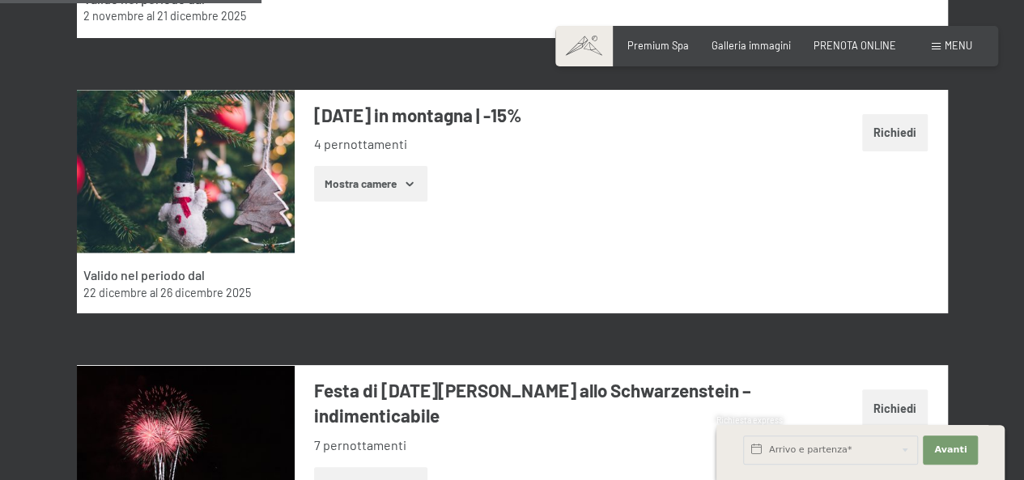
click at [398, 193] on button "Mostra camere" at bounding box center [370, 184] width 113 height 36
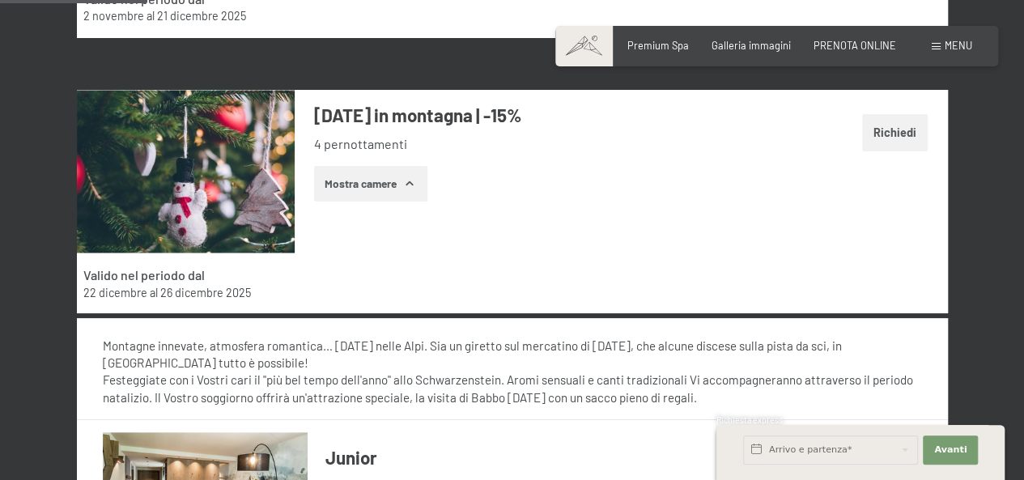
click at [405, 176] on button "Mostra camere" at bounding box center [370, 184] width 113 height 36
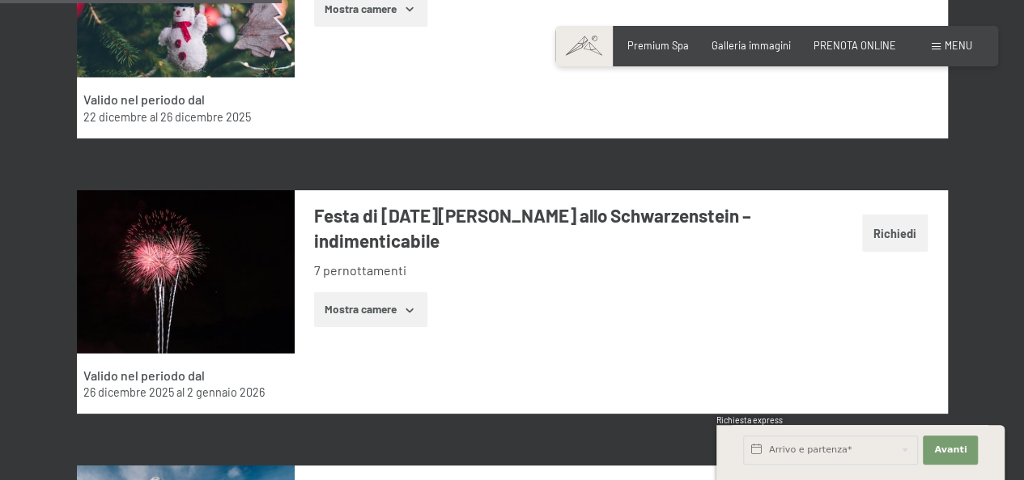
scroll to position [1618, 0]
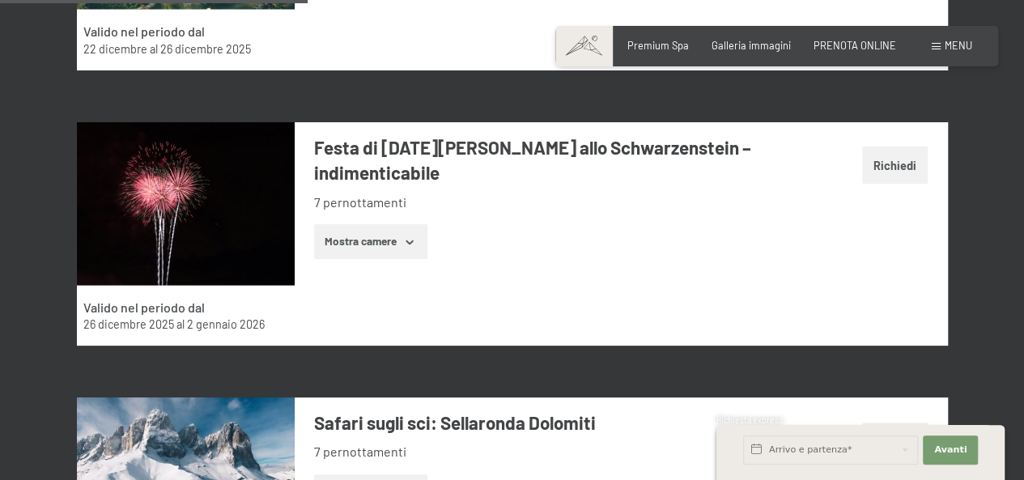
click at [401, 241] on button "Mostra camere" at bounding box center [370, 242] width 113 height 36
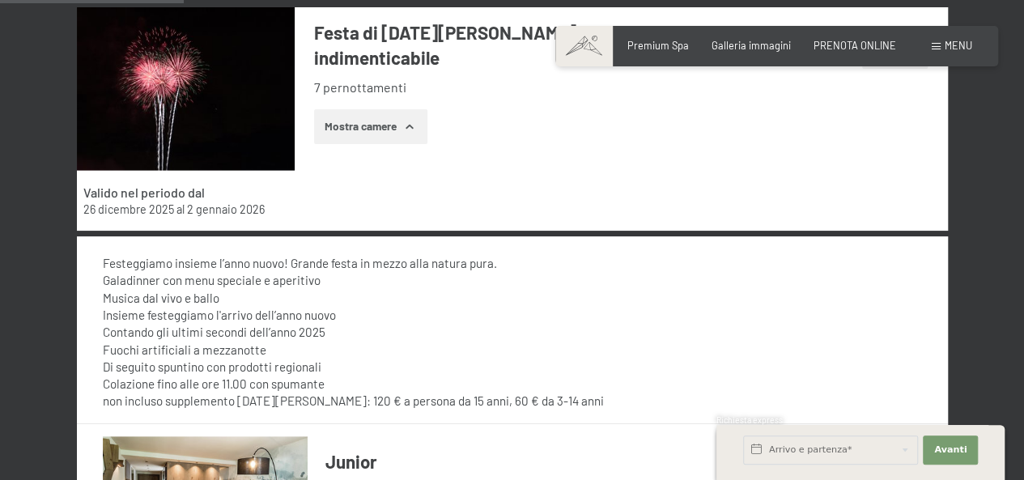
scroll to position [1699, 0]
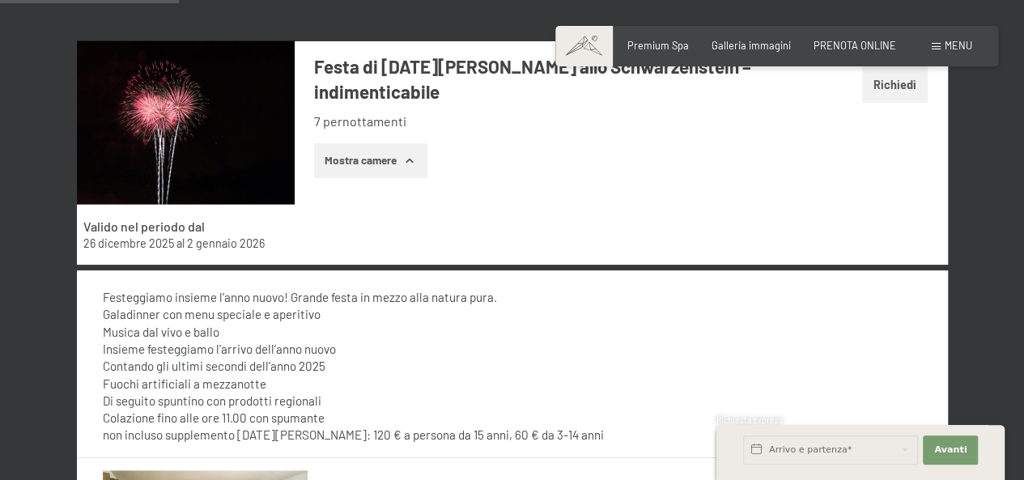
click at [406, 168] on button "Mostra camere" at bounding box center [370, 161] width 113 height 36
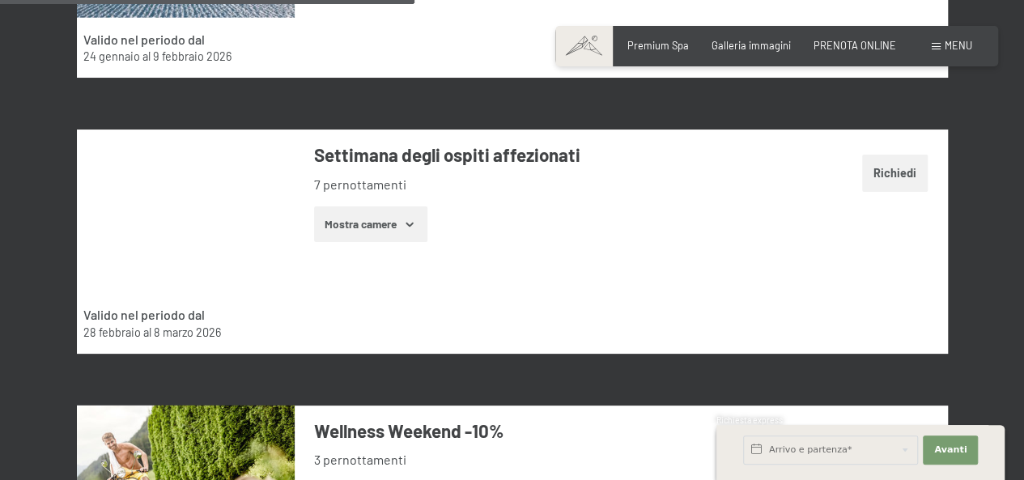
scroll to position [2185, 0]
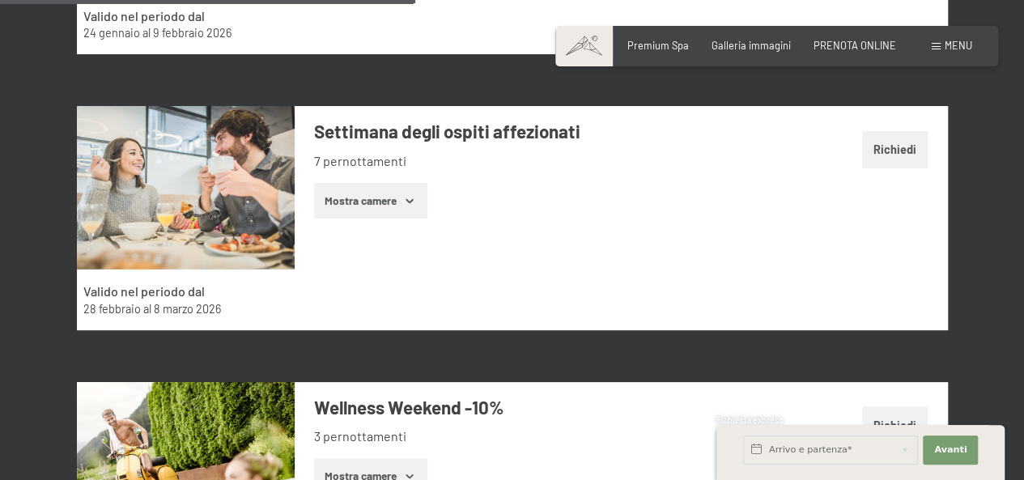
click at [909, 161] on button "Richiedi" at bounding box center [895, 149] width 66 height 37
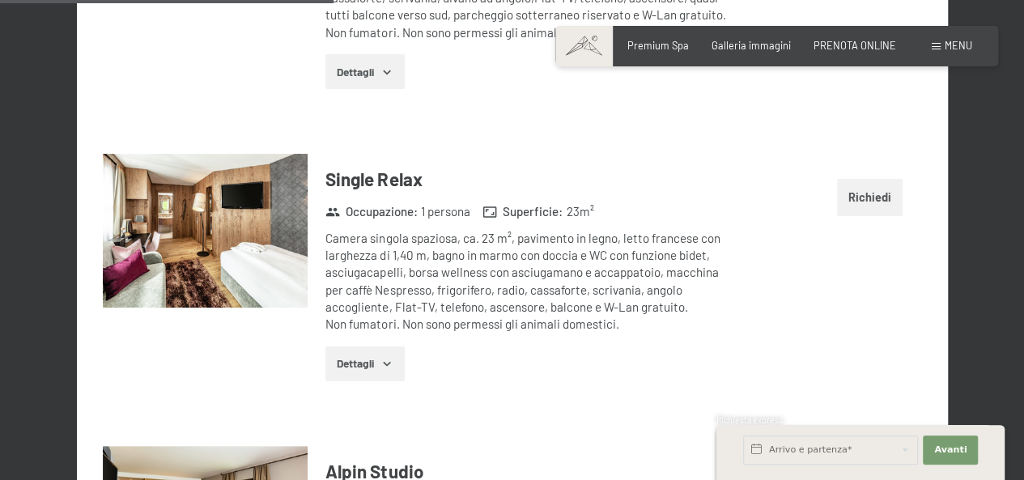
scroll to position [3081, 0]
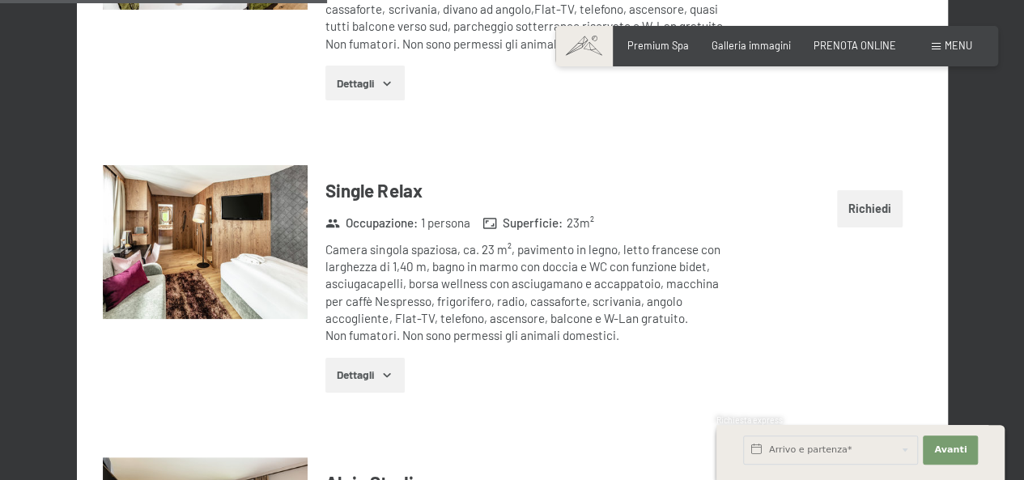
click at [189, 231] on img at bounding box center [205, 242] width 205 height 154
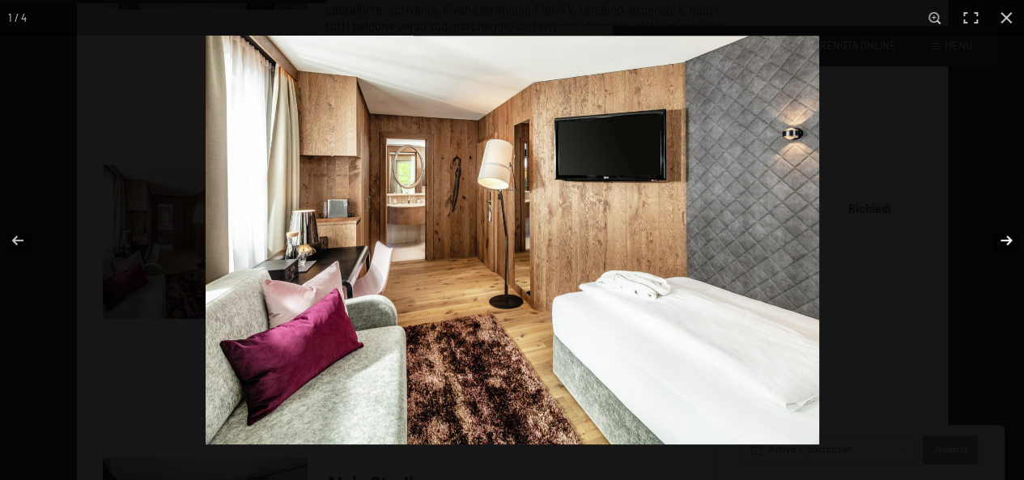
click at [1008, 238] on button "button" at bounding box center [995, 240] width 57 height 81
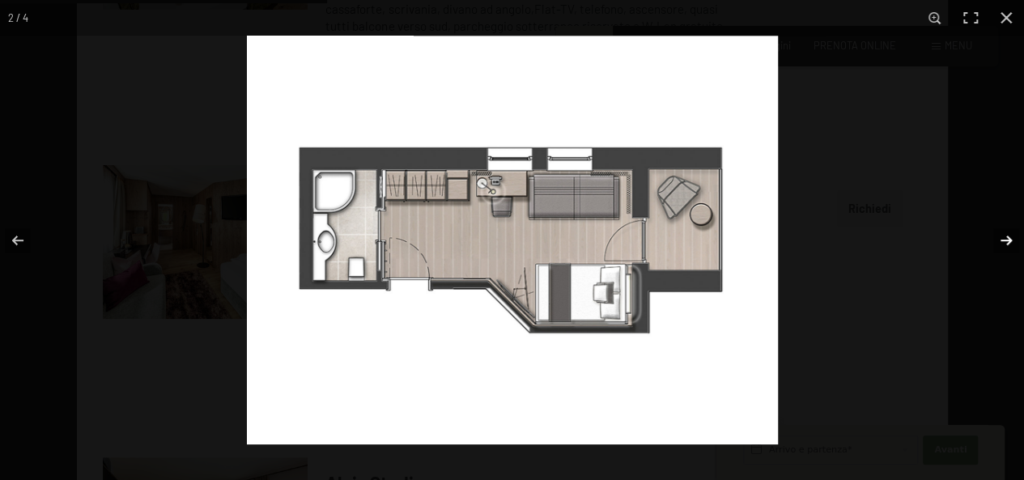
click at [1008, 238] on button "button" at bounding box center [995, 240] width 57 height 81
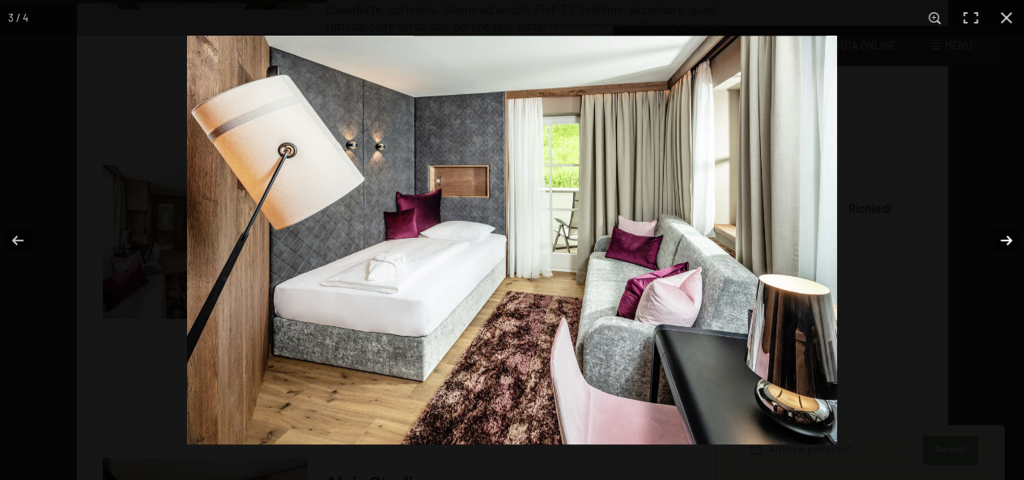
click at [1008, 238] on button "button" at bounding box center [995, 240] width 57 height 81
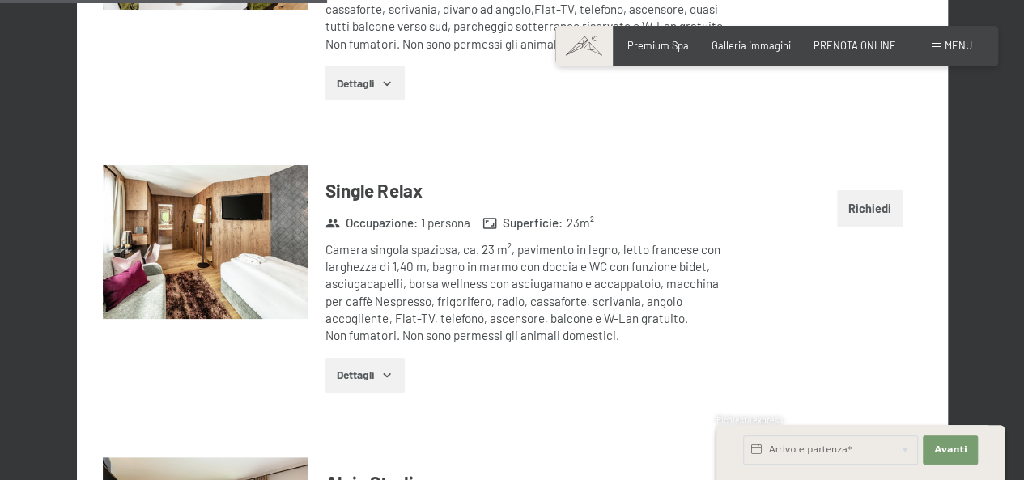
click at [0, 0] on button "button" at bounding box center [0, 0] width 0 height 0
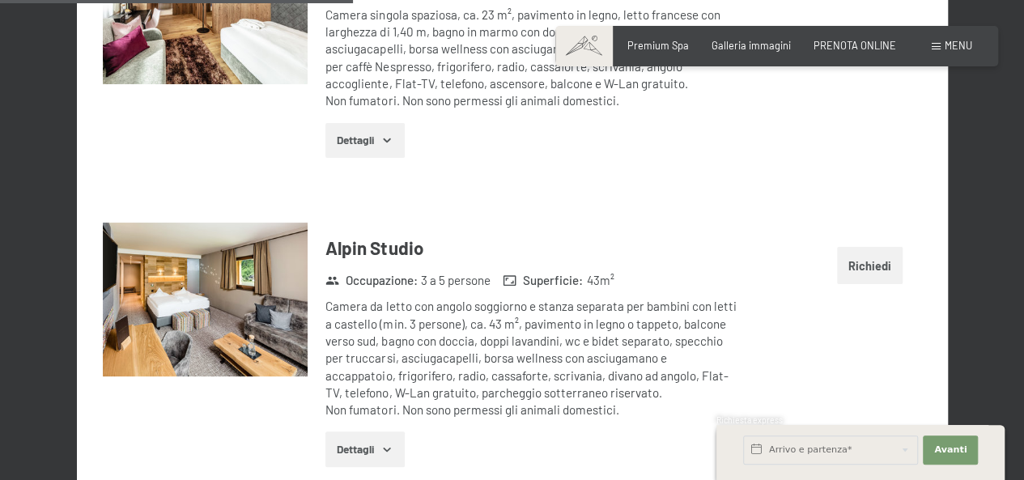
scroll to position [3324, 0]
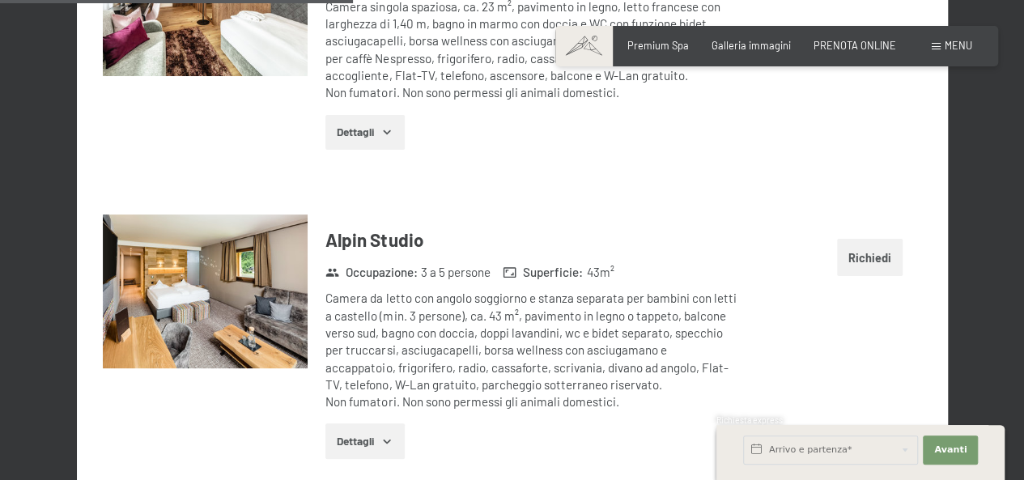
click at [264, 324] on img at bounding box center [205, 291] width 205 height 154
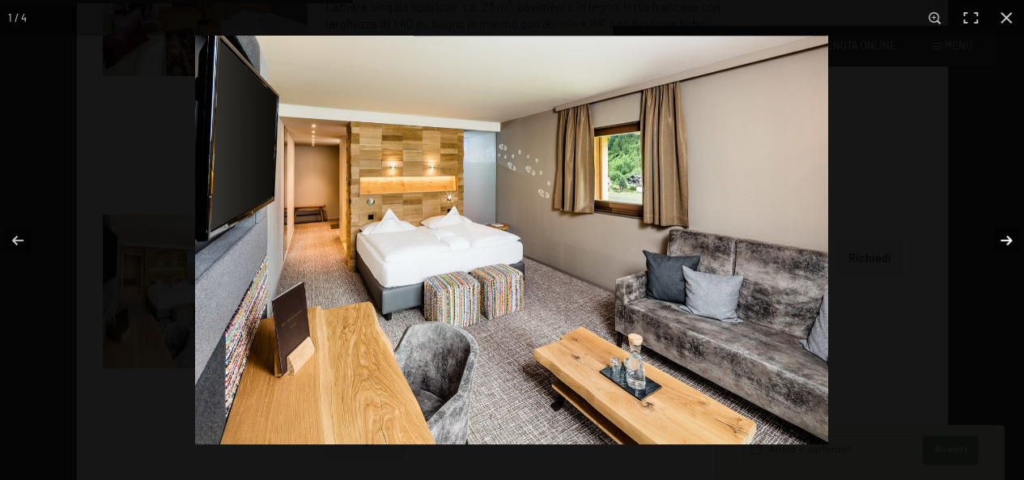
click at [1002, 235] on button "button" at bounding box center [995, 240] width 57 height 81
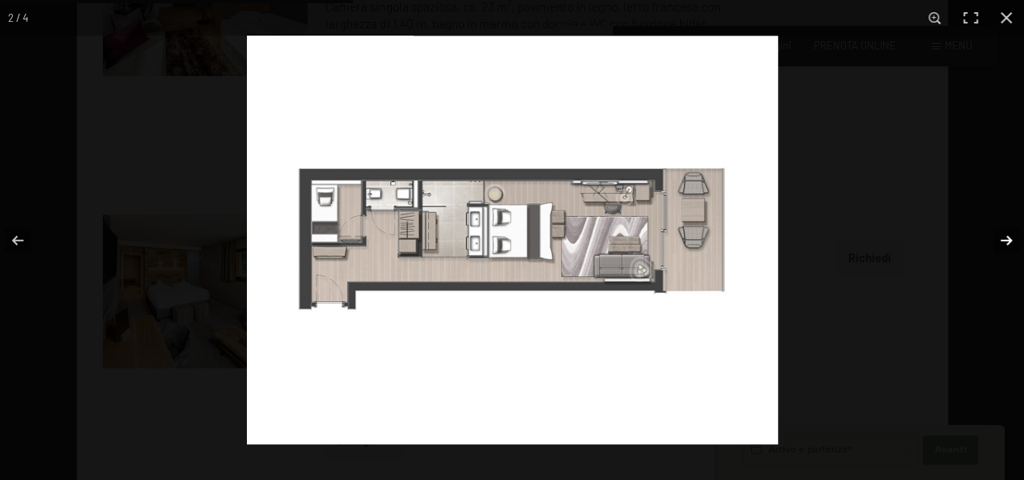
click at [1003, 235] on button "button" at bounding box center [995, 240] width 57 height 81
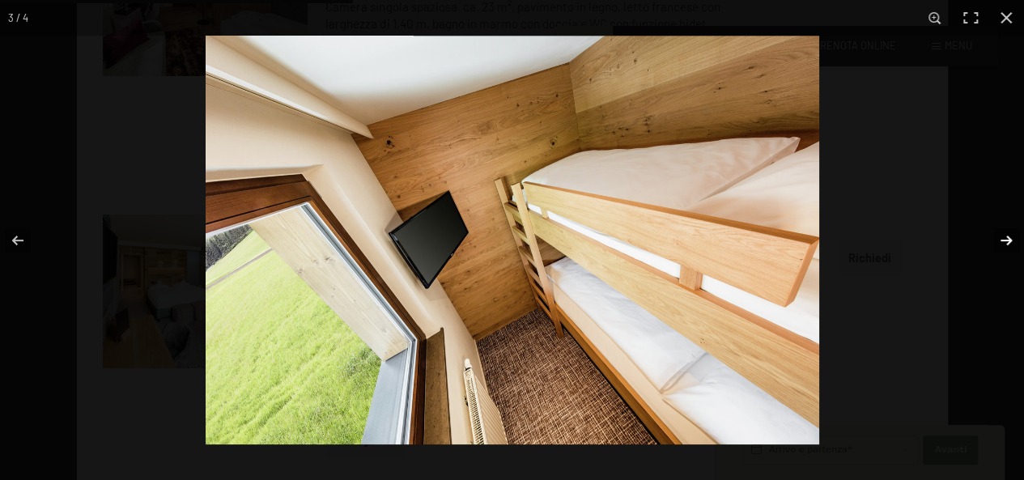
click at [1003, 235] on button "button" at bounding box center [995, 240] width 57 height 81
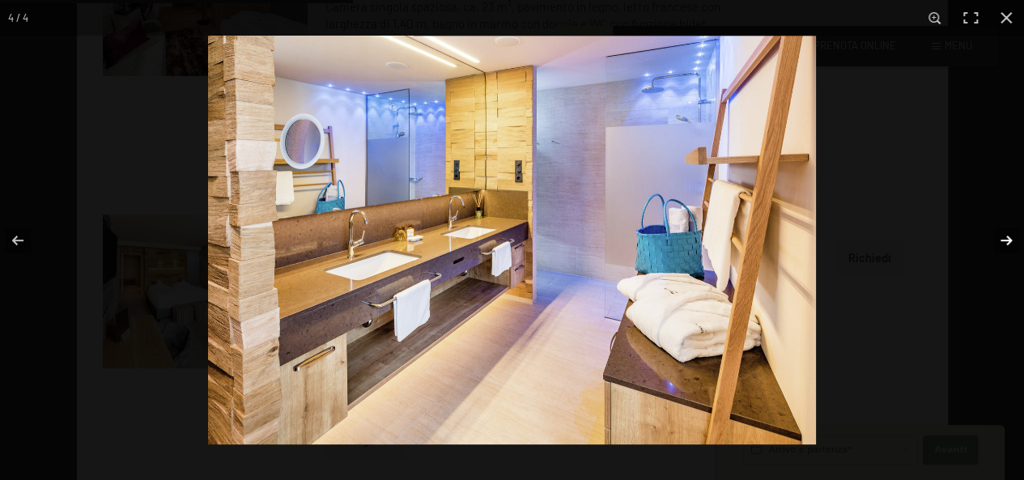
click at [1003, 235] on button "button" at bounding box center [995, 240] width 57 height 81
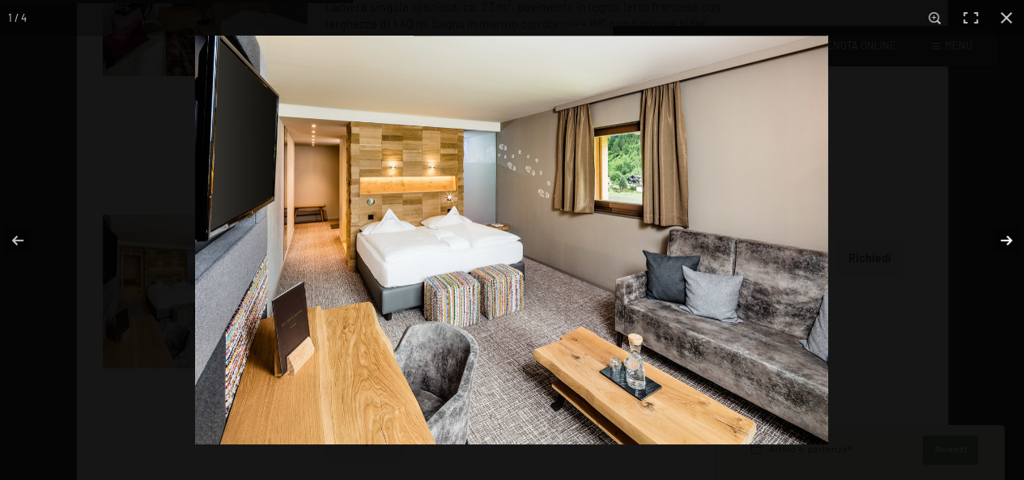
click at [1016, 240] on button "button" at bounding box center [995, 240] width 57 height 81
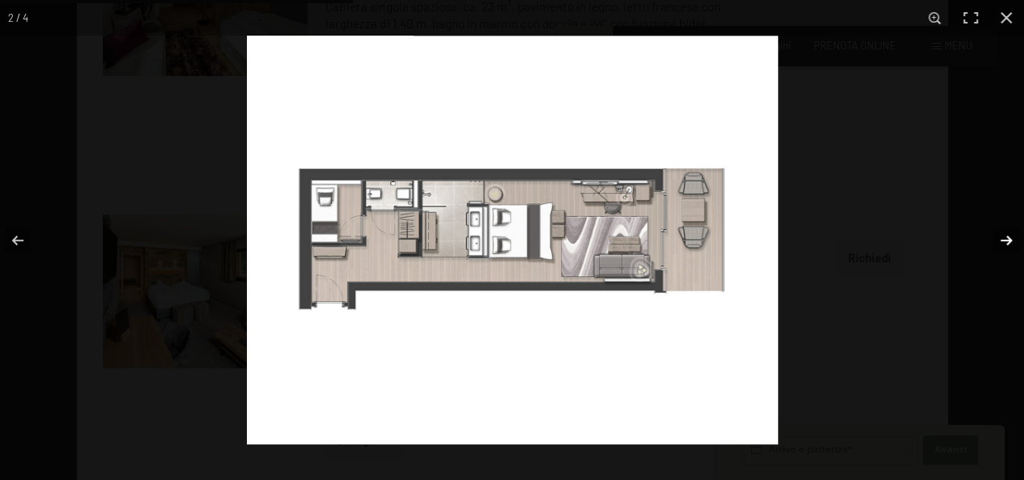
click at [1017, 239] on button "button" at bounding box center [995, 240] width 57 height 81
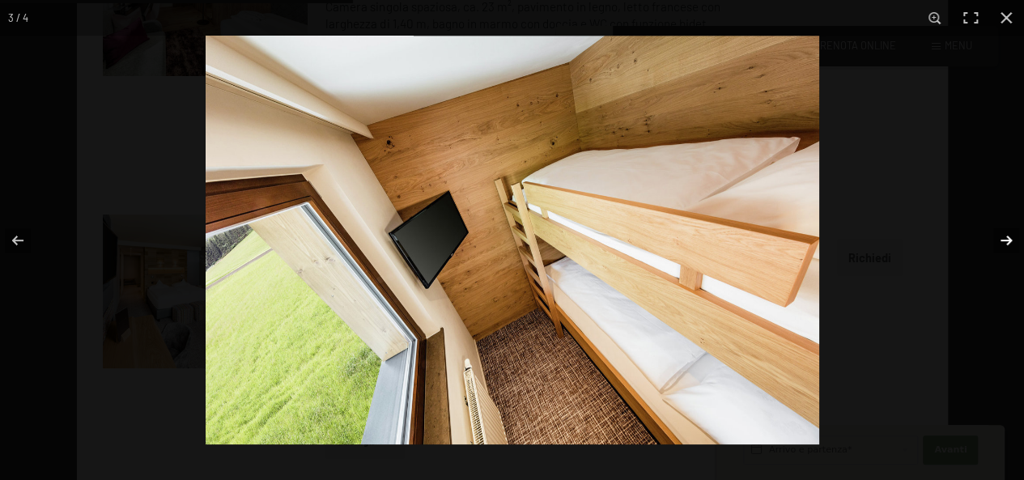
click at [1002, 237] on button "button" at bounding box center [995, 240] width 57 height 81
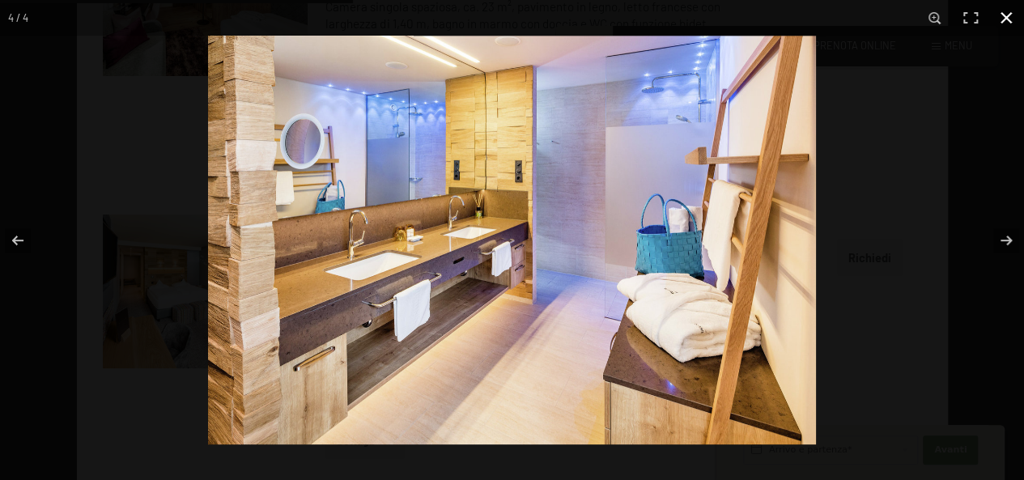
click at [995, 16] on button "button" at bounding box center [1006, 18] width 36 height 36
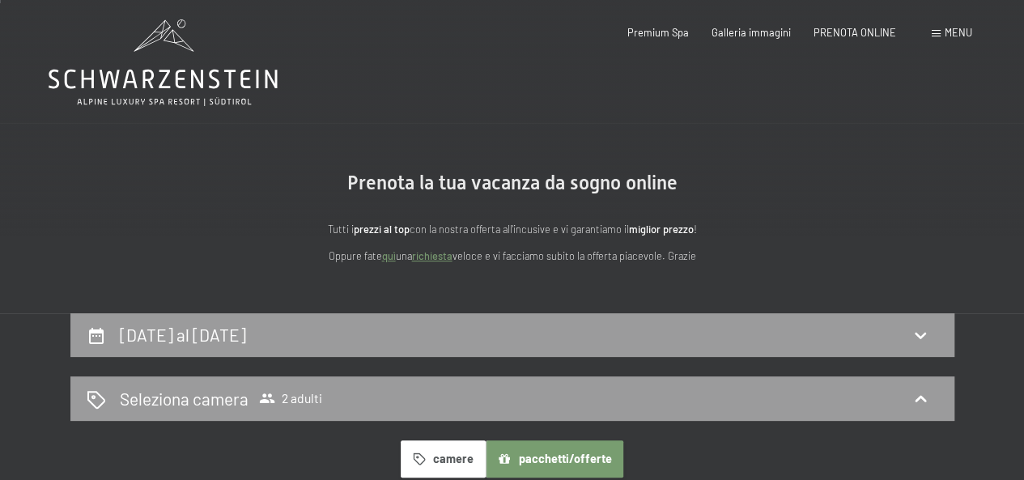
scroll to position [0, 0]
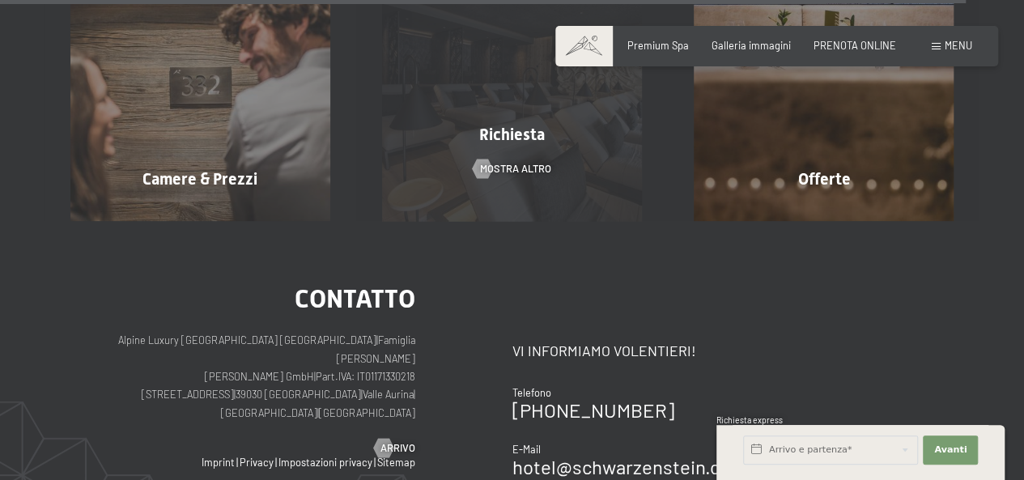
scroll to position [4855, 0]
